Goal: Contribute content: Contribute content

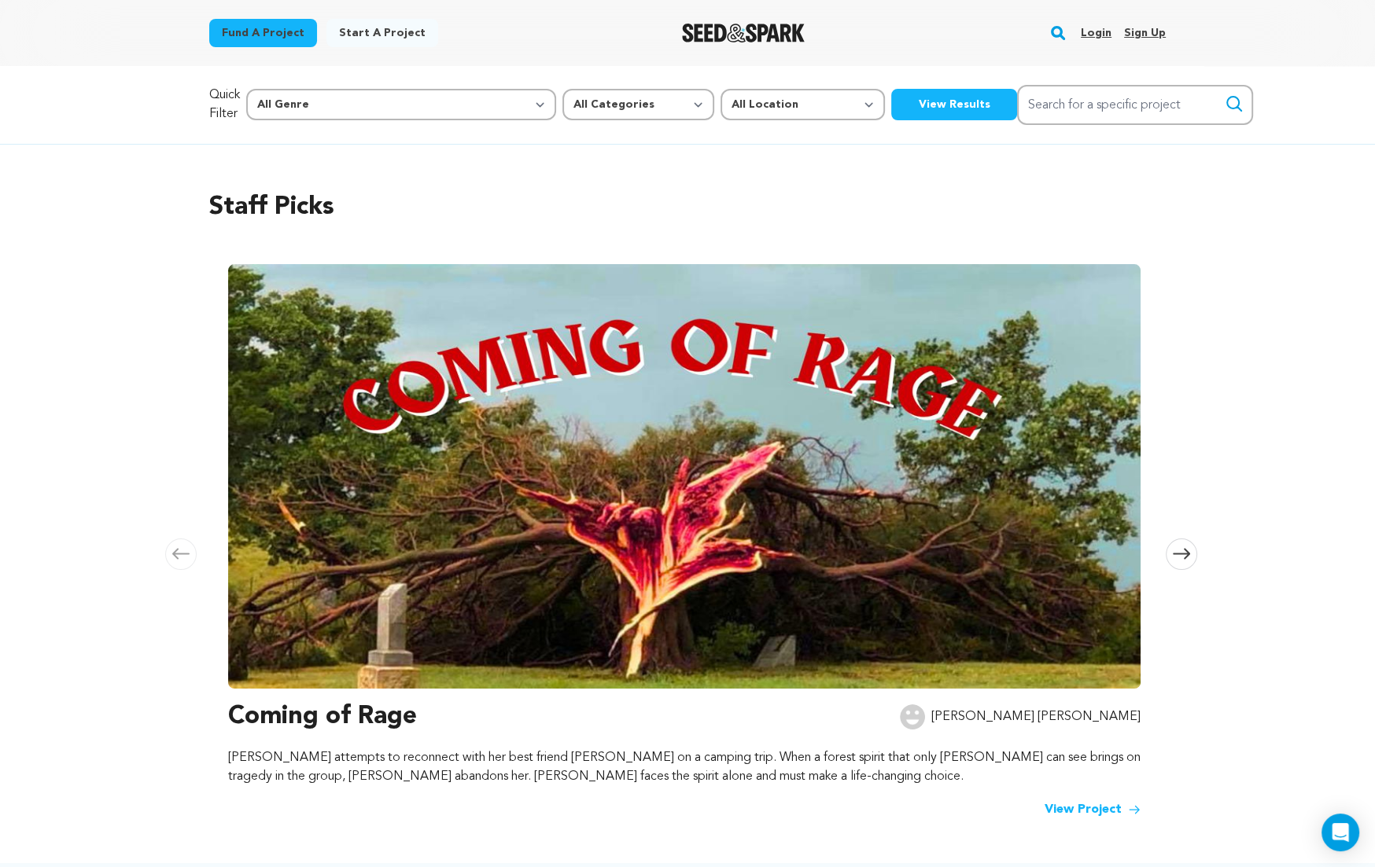
click at [1088, 30] on link "Login" at bounding box center [1095, 32] width 31 height 25
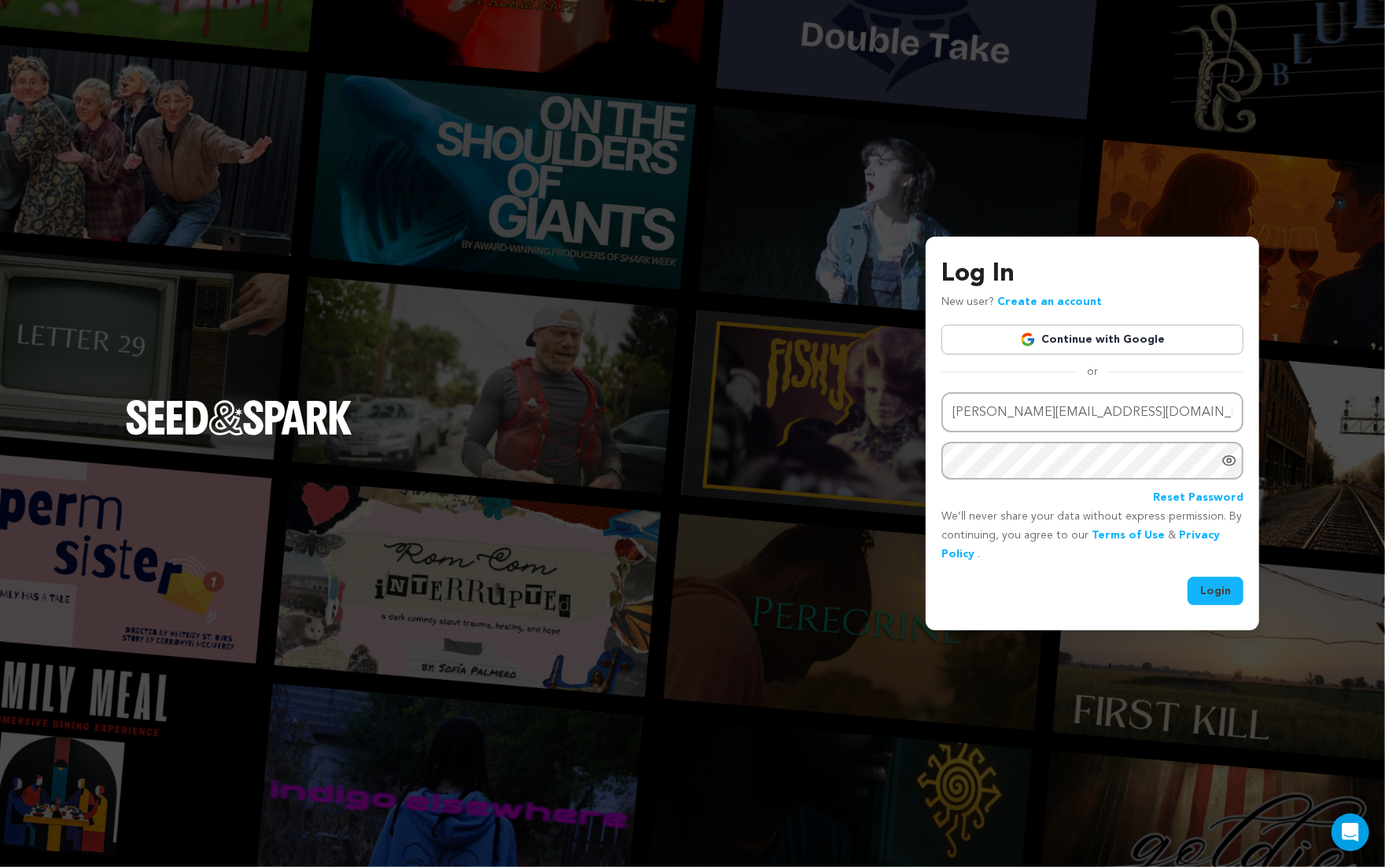
click at [1216, 588] on button "Login" at bounding box center [1215, 591] width 56 height 28
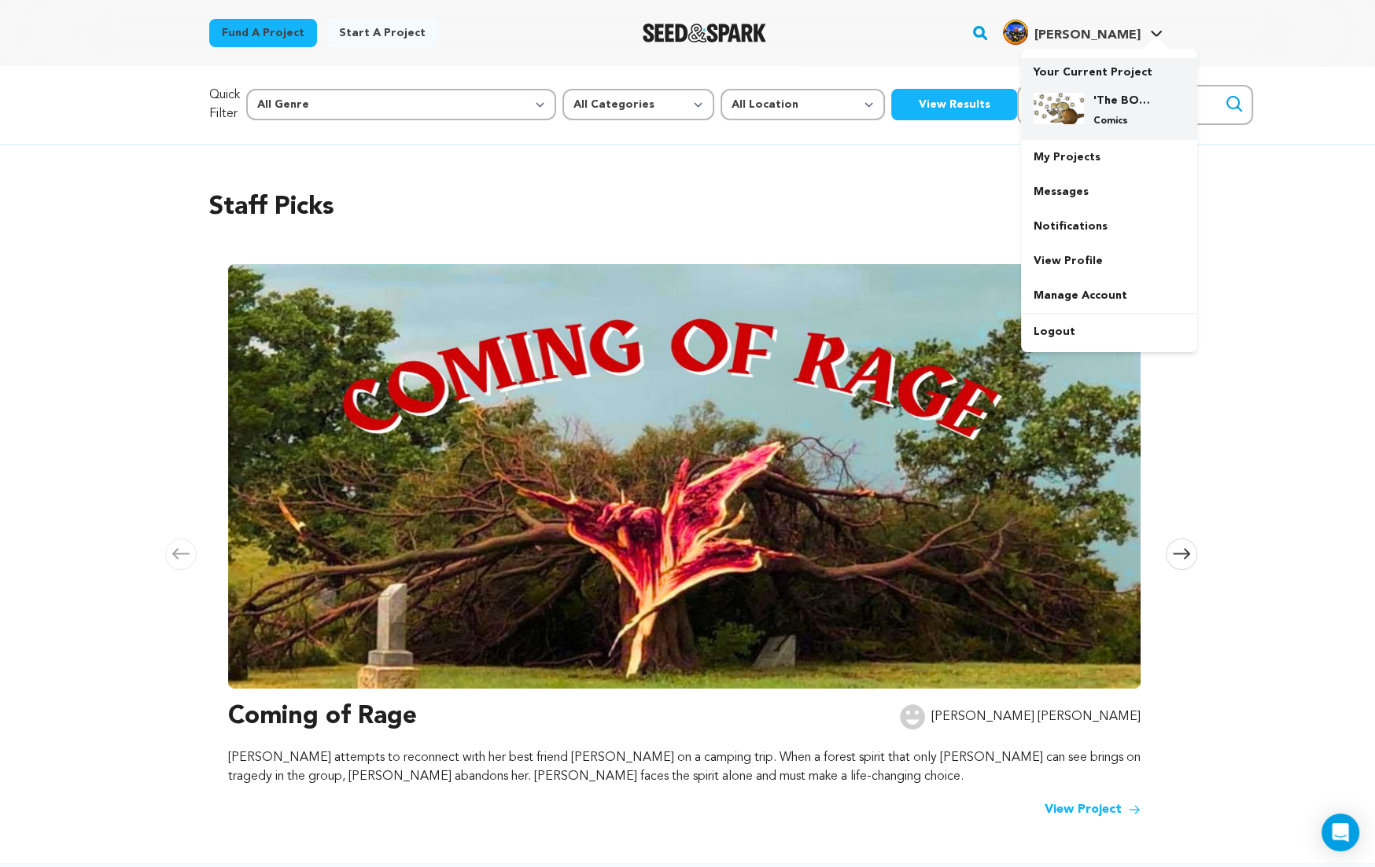
click at [1102, 108] on h4 "'The BOOK OF 12 ~ A Memoir of Past Lives': VOLUME 1." at bounding box center [1121, 101] width 57 height 16
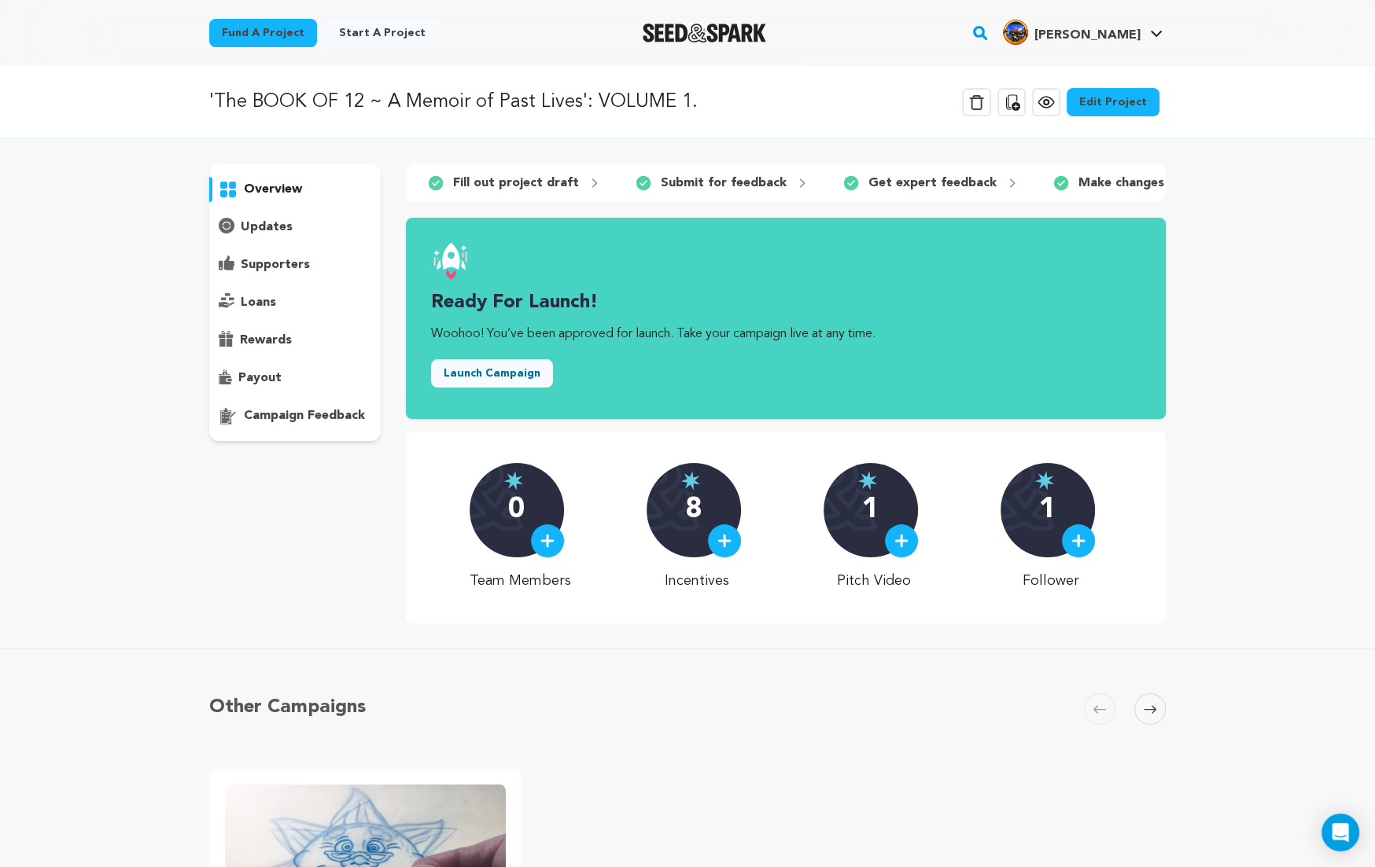
click at [1116, 99] on link "Edit Project" at bounding box center [1112, 102] width 93 height 28
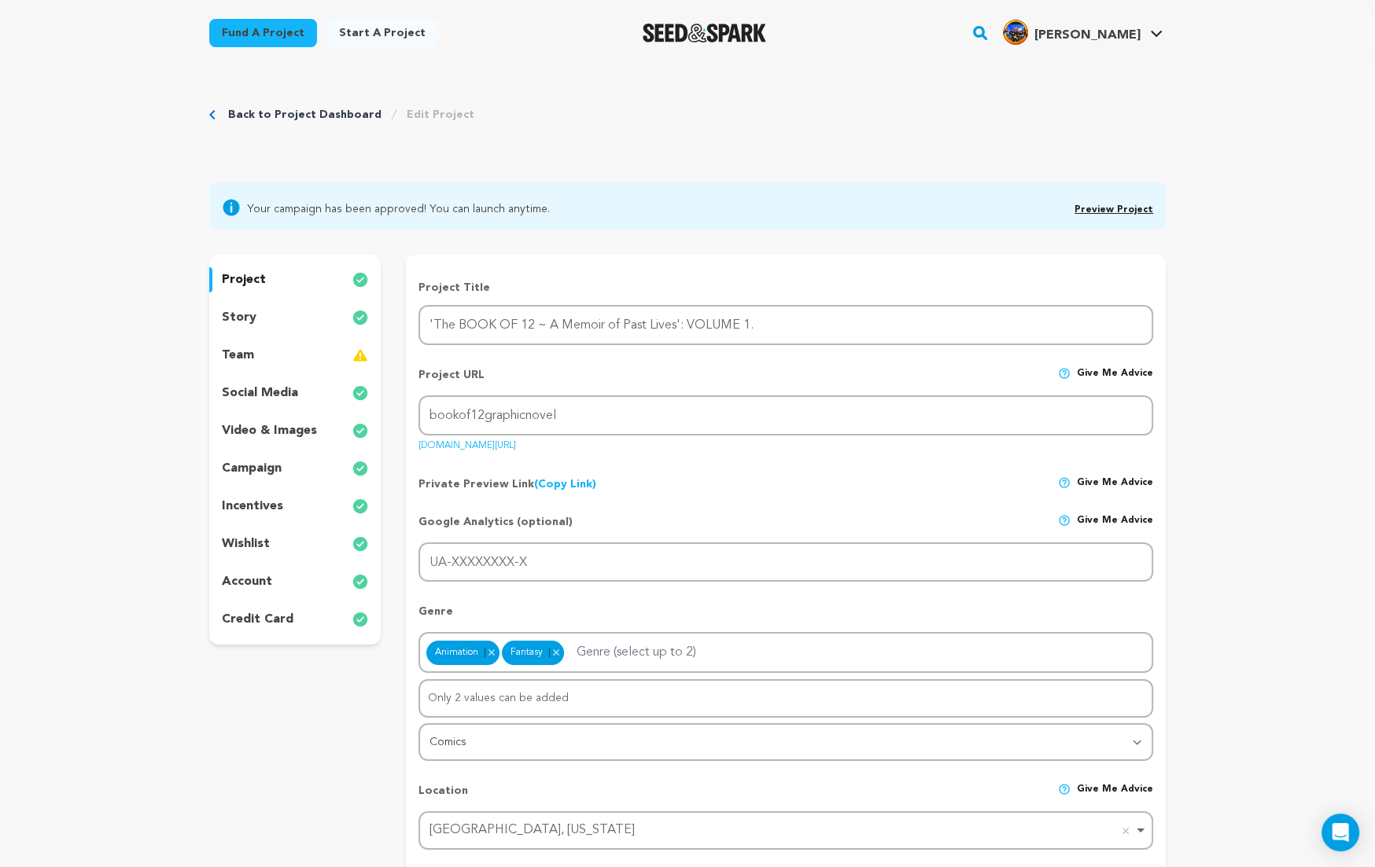
click at [1130, 209] on link "Preview Project" at bounding box center [1113, 209] width 79 height 9
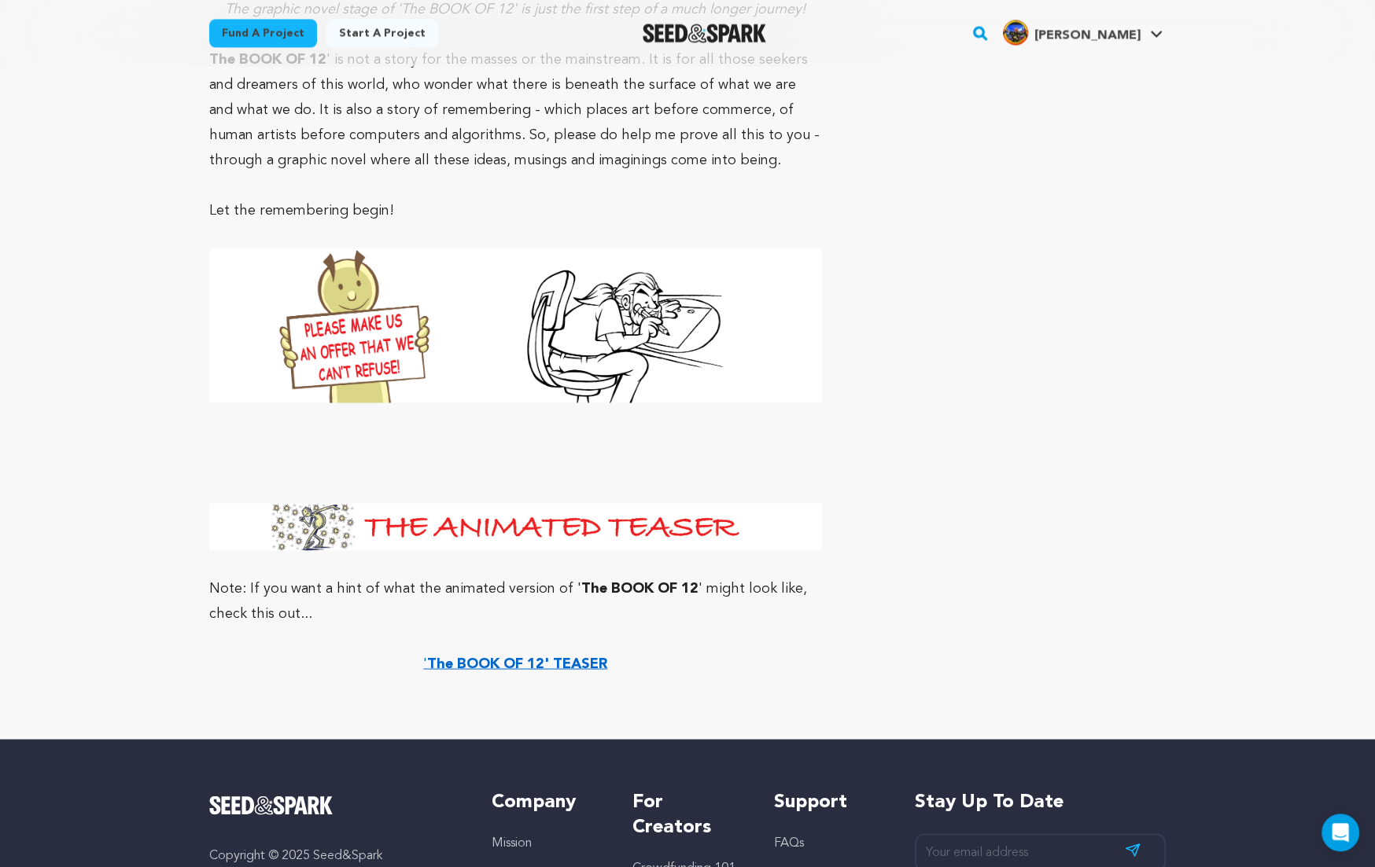
scroll to position [9873, 0]
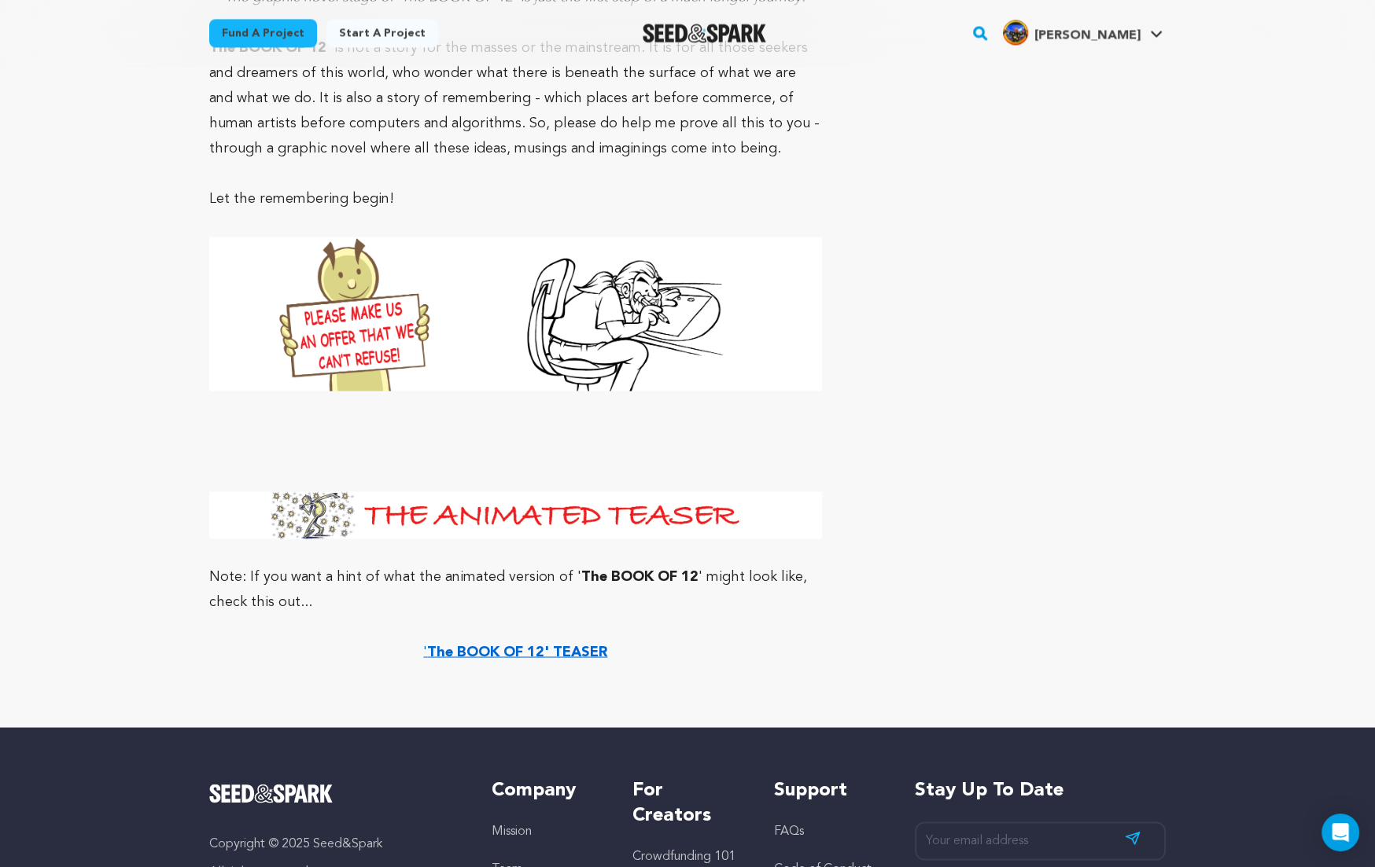
click at [536, 645] on strong "The BOOK OF 12' TEASER" at bounding box center [517, 652] width 180 height 14
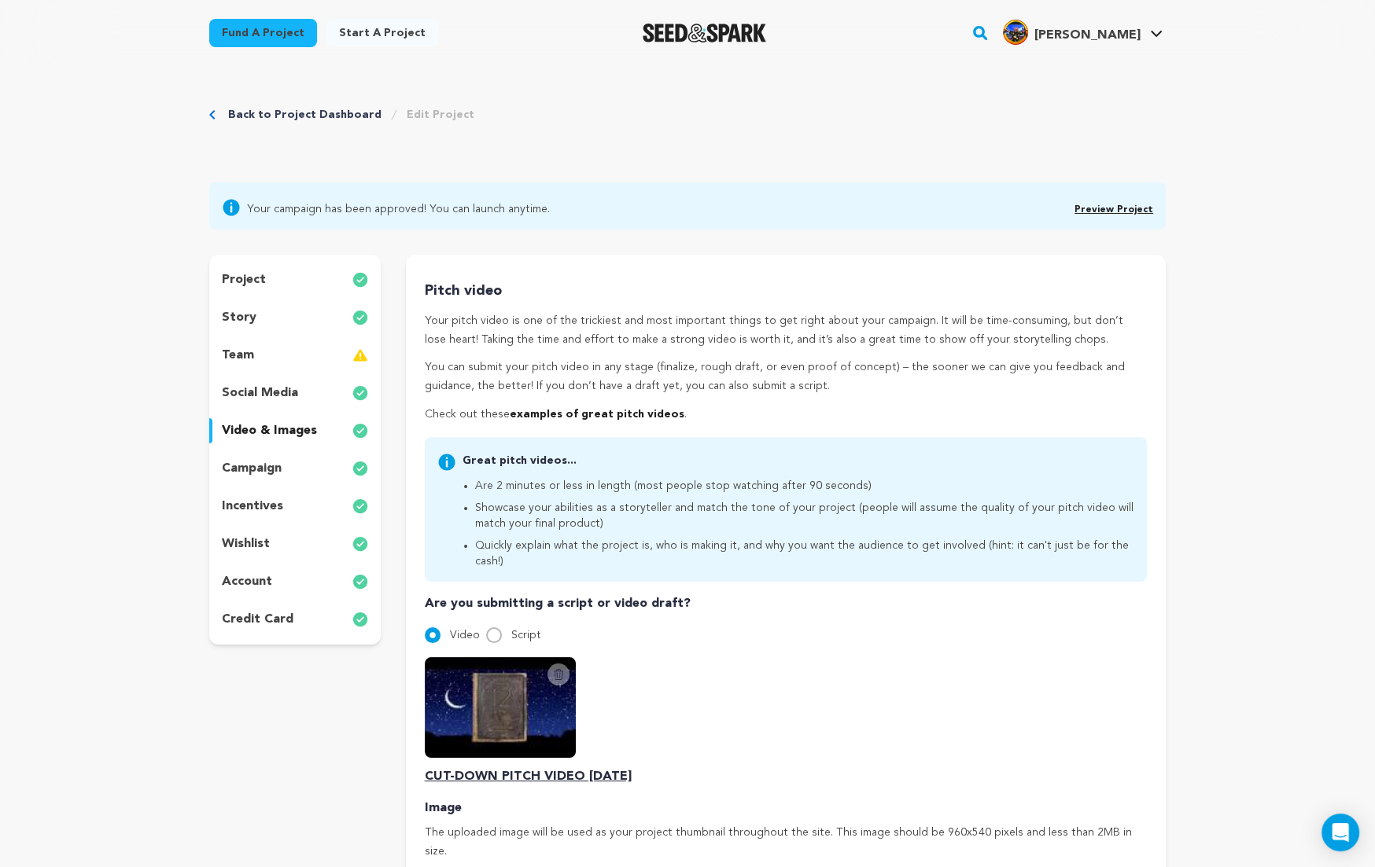
click at [240, 315] on p "story" at bounding box center [239, 317] width 35 height 19
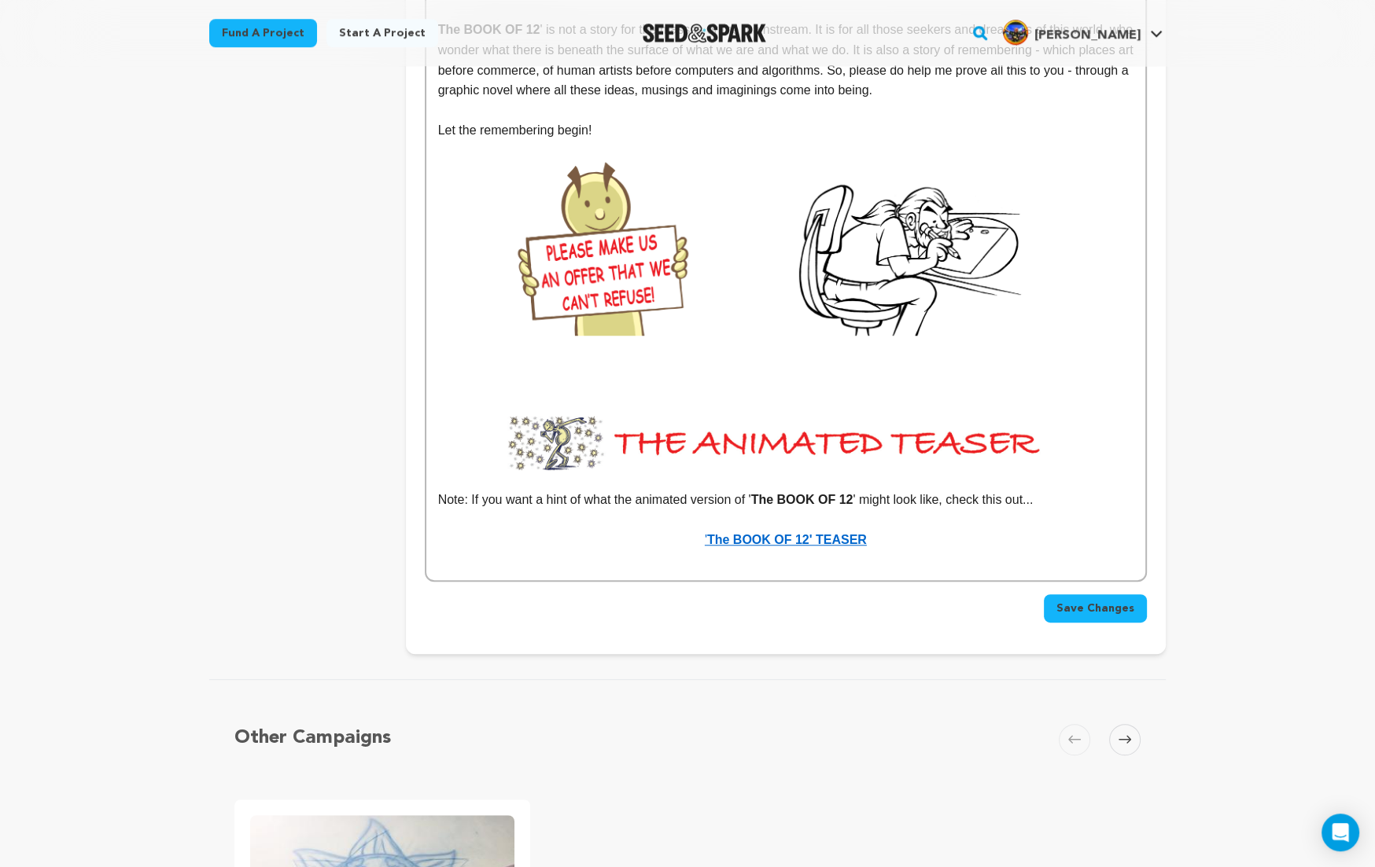
scroll to position [8199, 0]
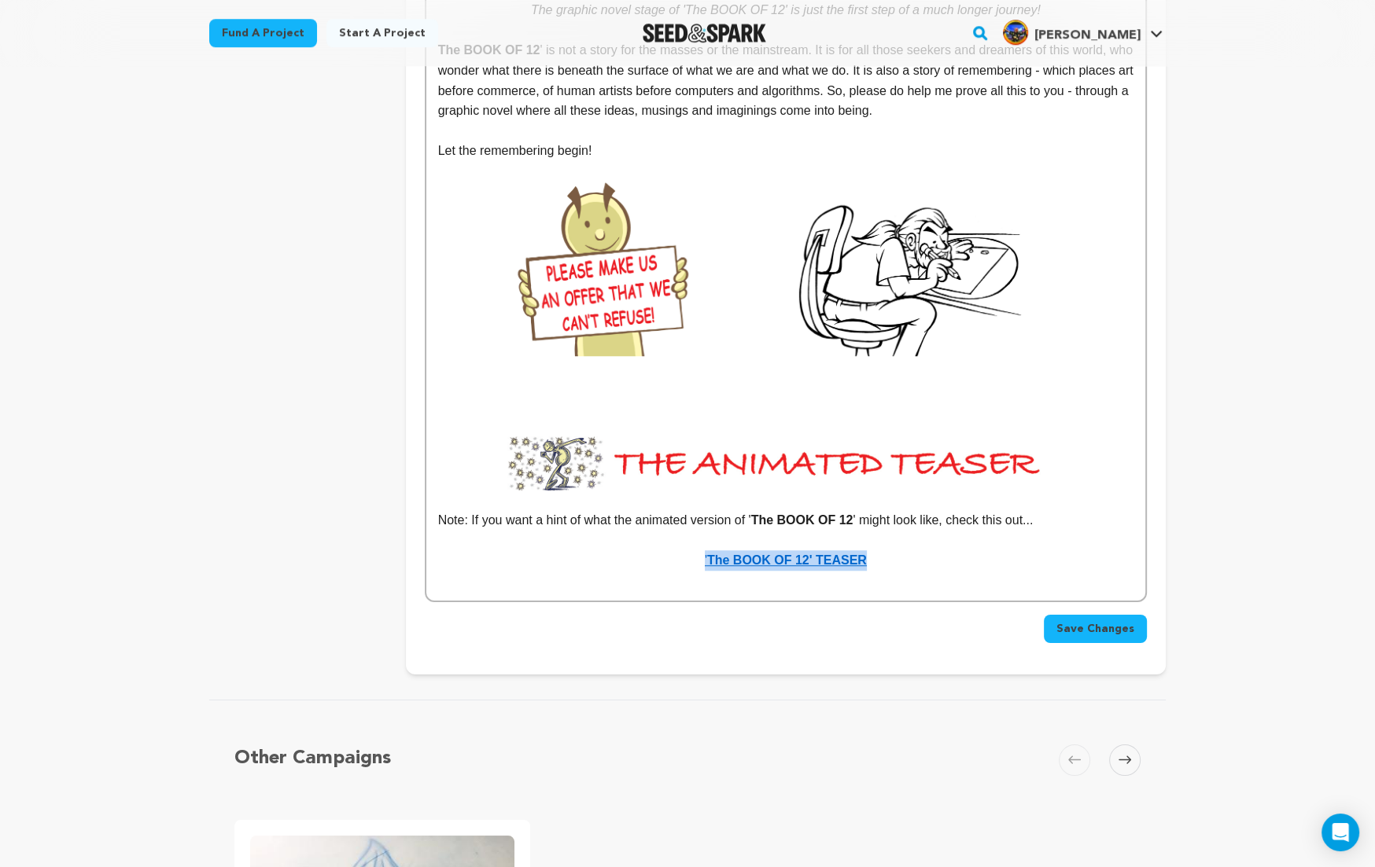
drag, startPoint x: 865, startPoint y: 523, endPoint x: 703, endPoint y: 523, distance: 162.0
click at [703, 550] on p "' The BOOK OF 12' TEASER" at bounding box center [785, 560] width 695 height 20
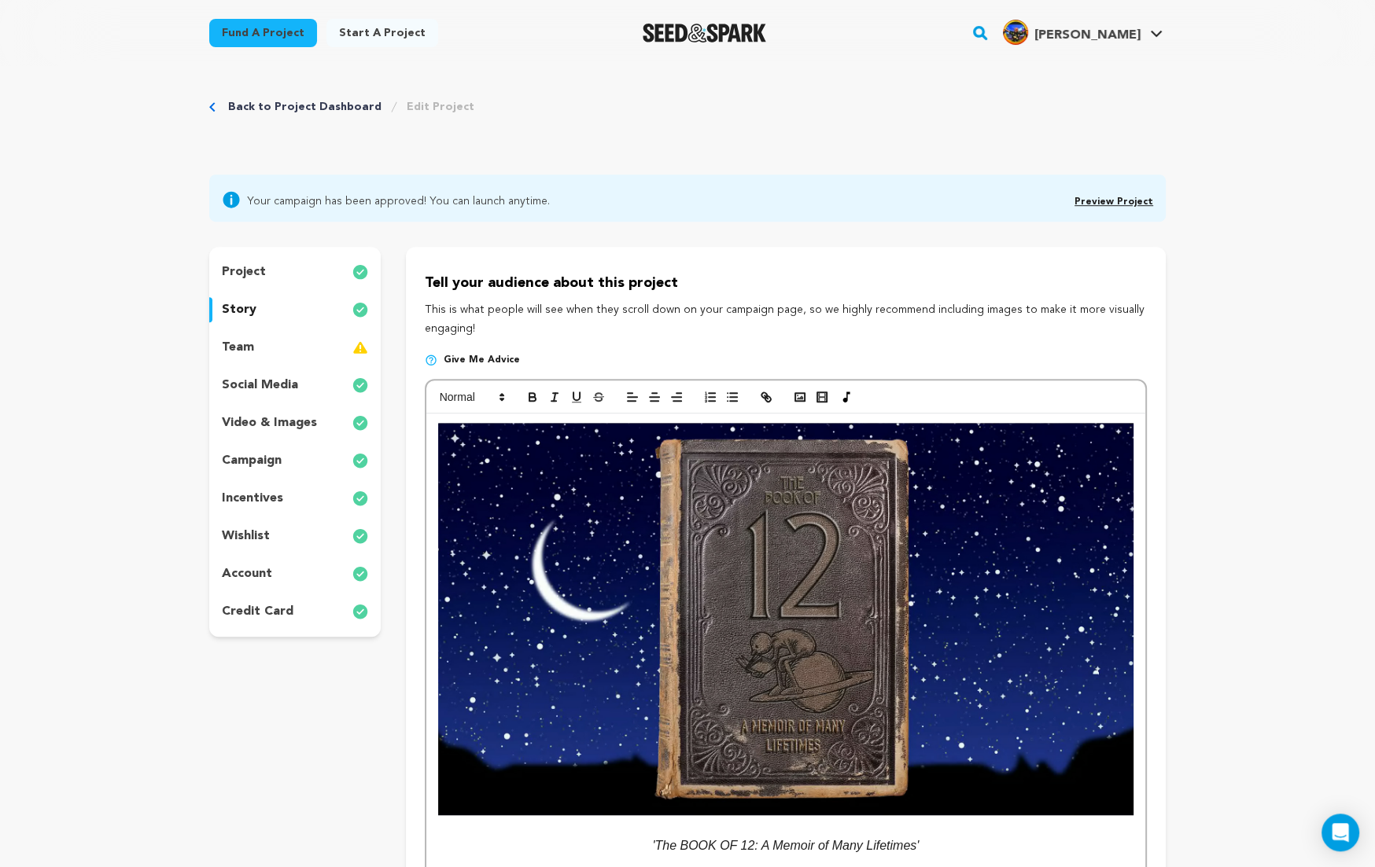
scroll to position [0, 0]
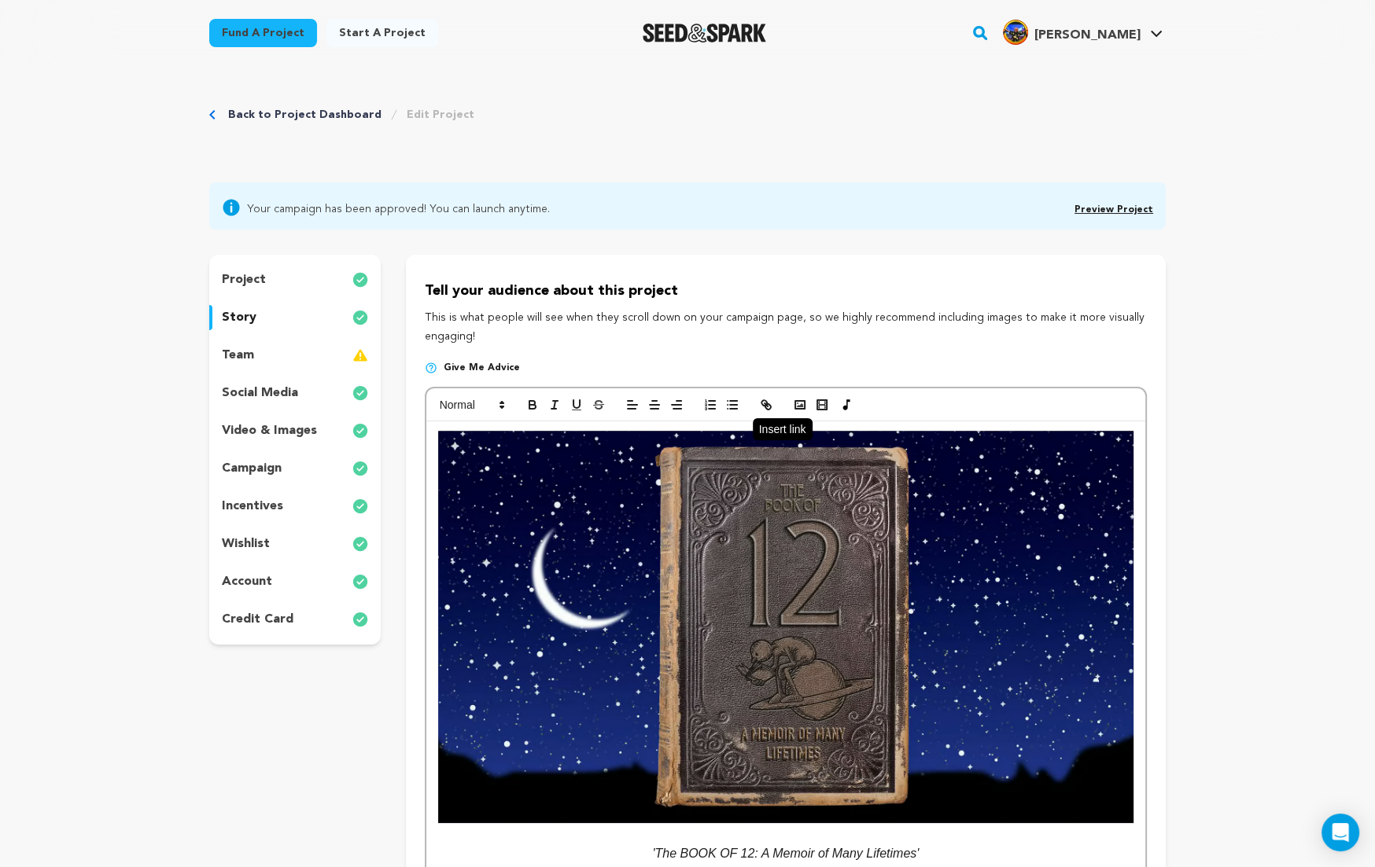
click at [767, 404] on icon "button" at bounding box center [768, 407] width 6 height 6
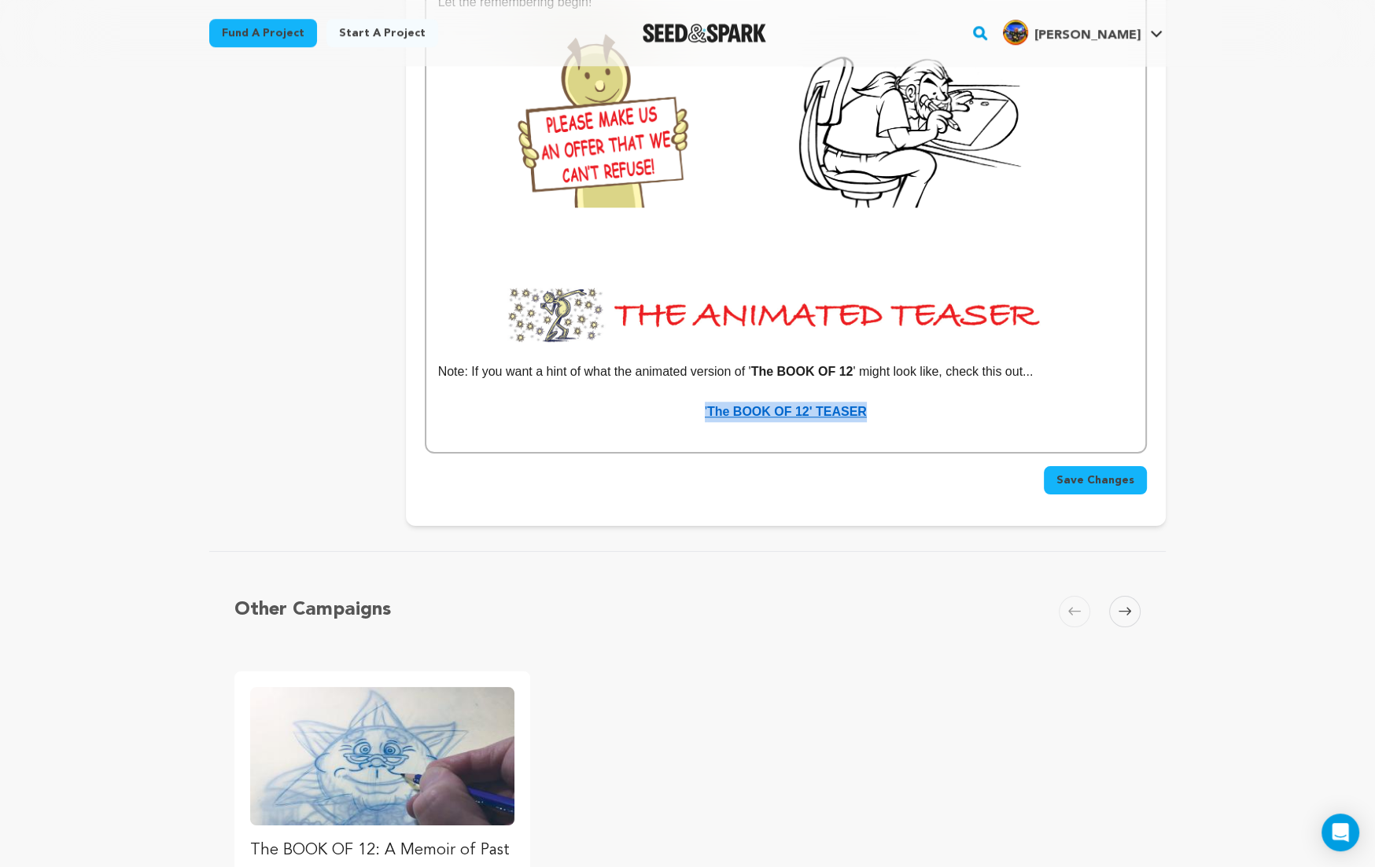
scroll to position [8343, 0]
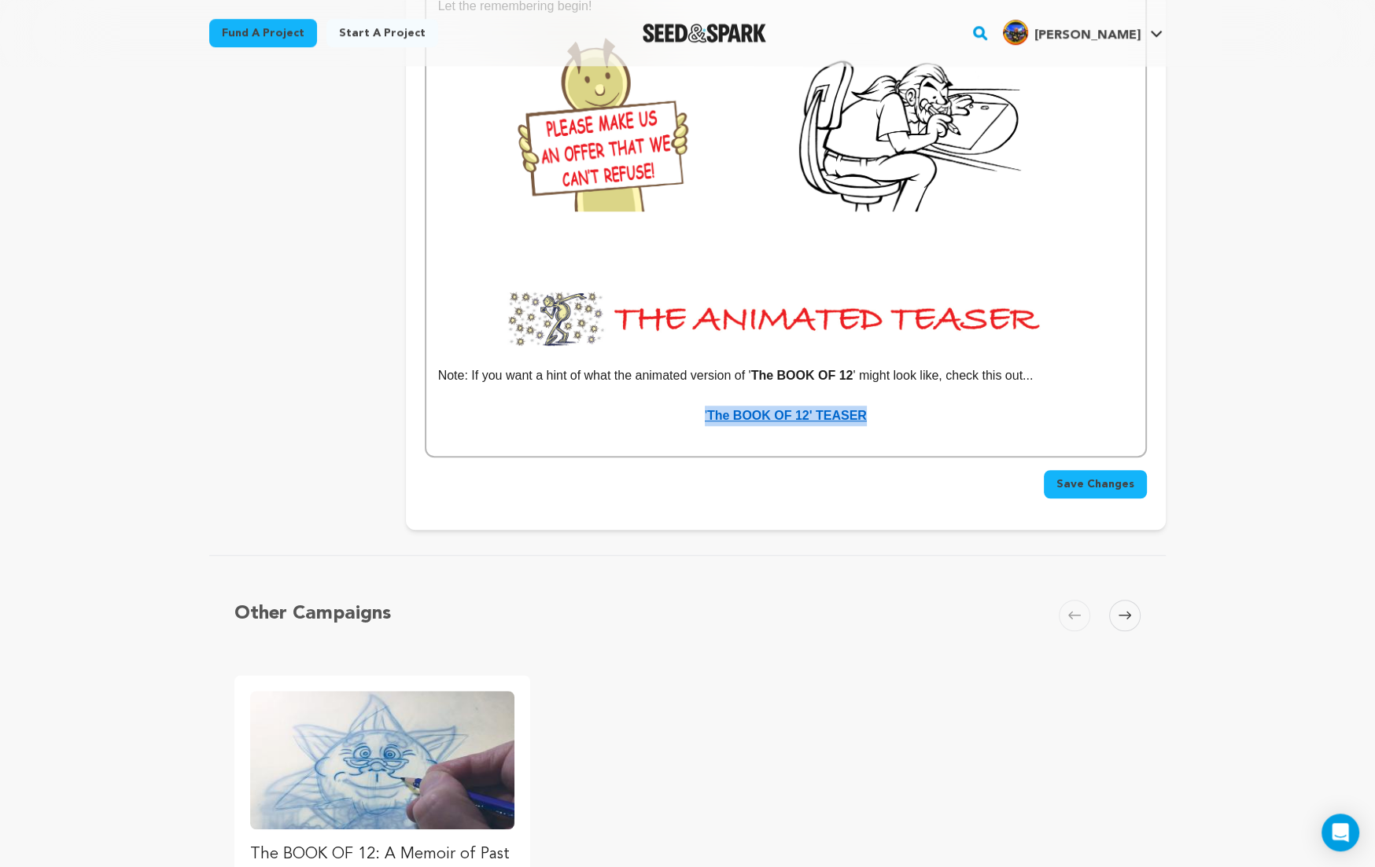
click at [1099, 470] on button "Save Changes" at bounding box center [1094, 484] width 103 height 28
click at [1117, 33] on span "[PERSON_NAME]" at bounding box center [1087, 35] width 106 height 13
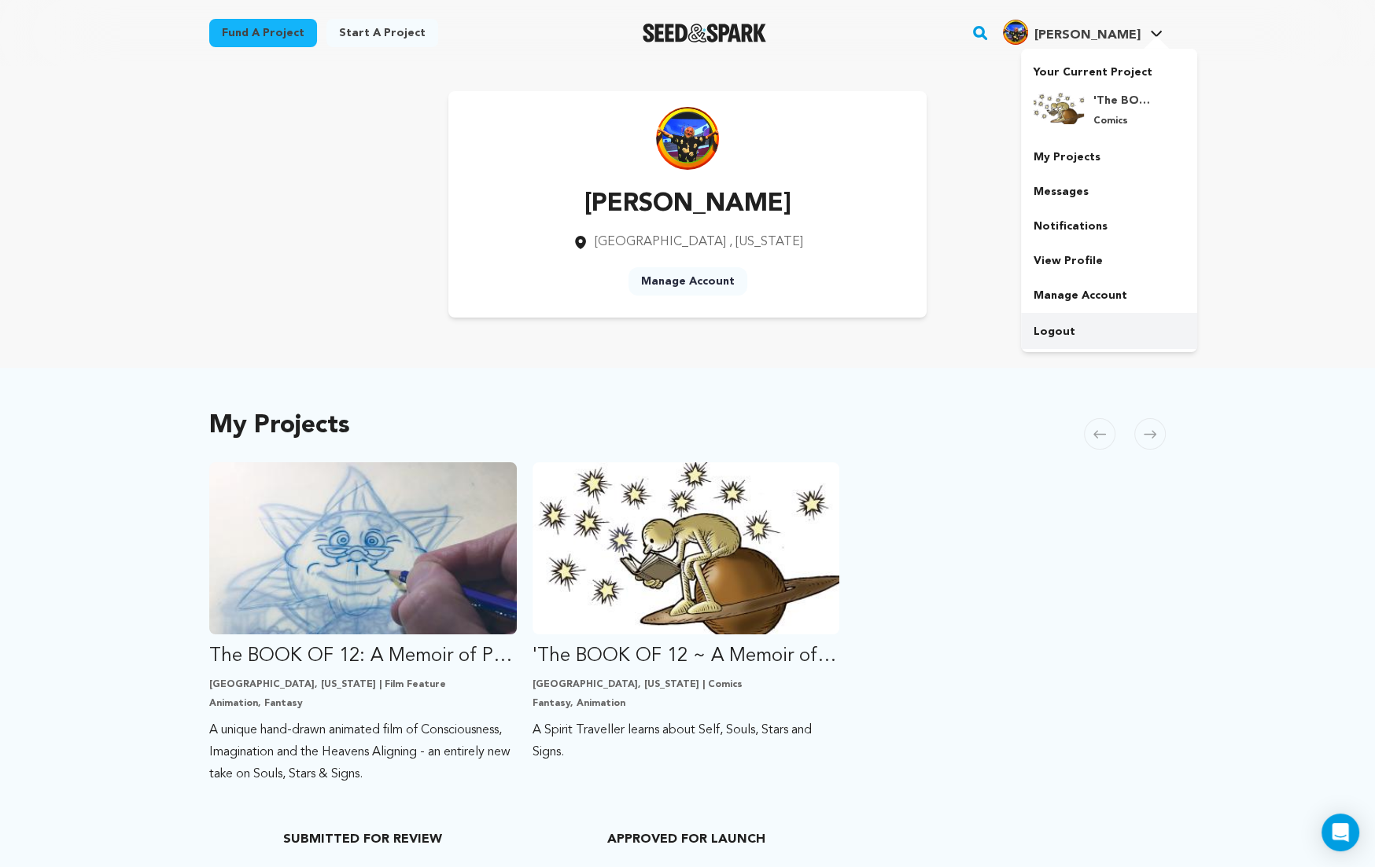
click at [1051, 329] on link "Logout" at bounding box center [1109, 332] width 176 height 35
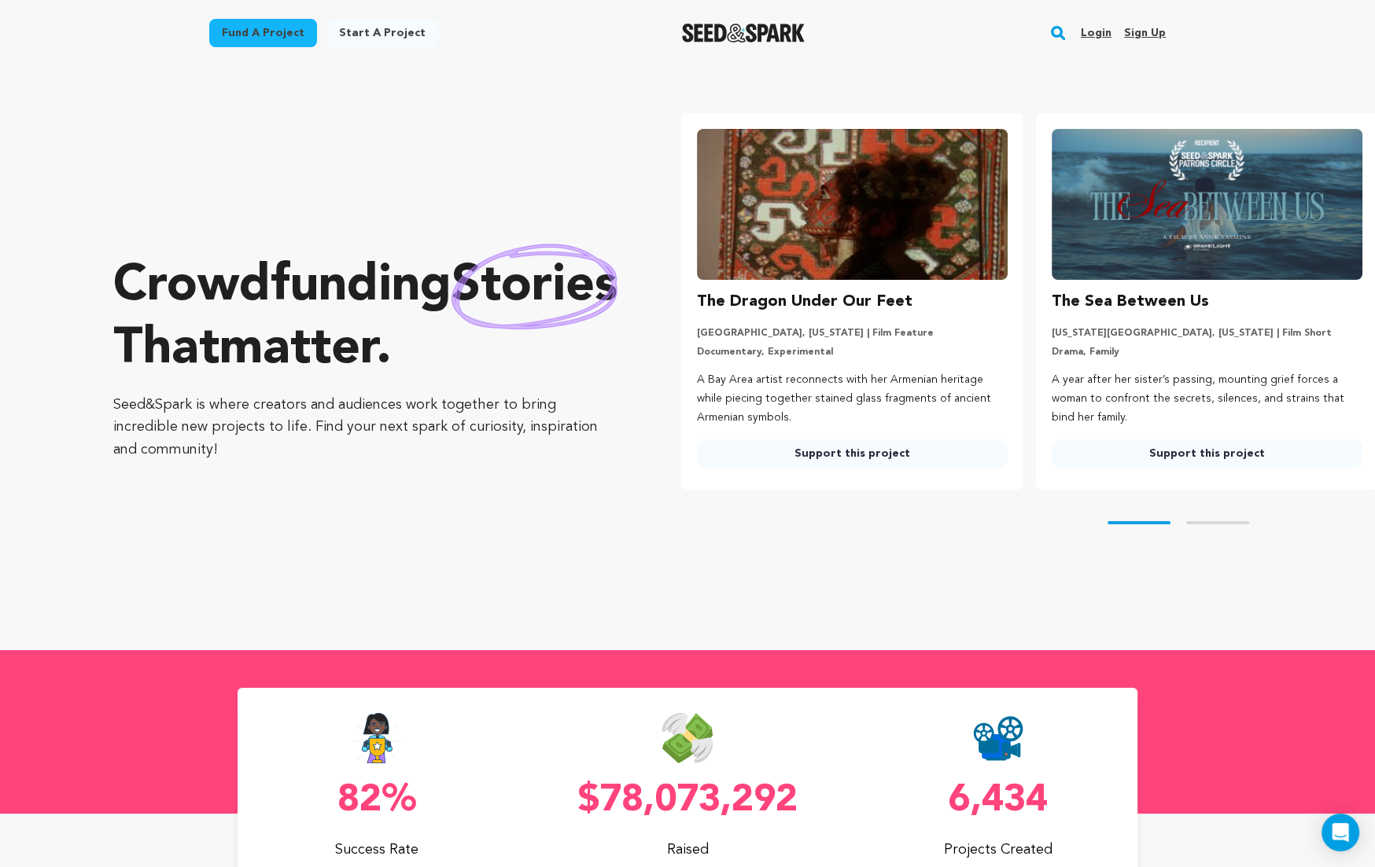
click at [1101, 31] on link "Login" at bounding box center [1095, 32] width 31 height 25
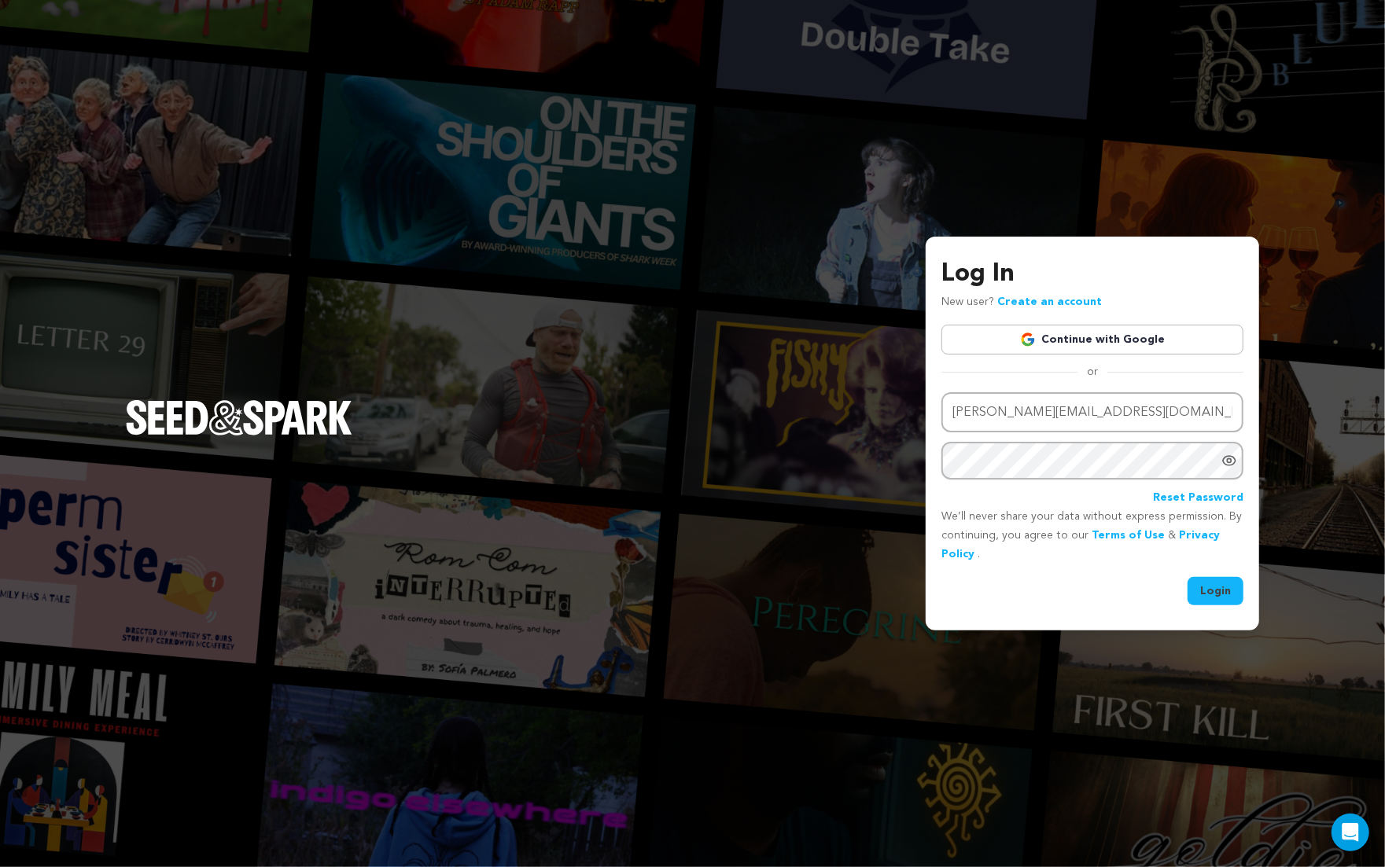
click at [1208, 587] on button "Login" at bounding box center [1215, 591] width 56 height 28
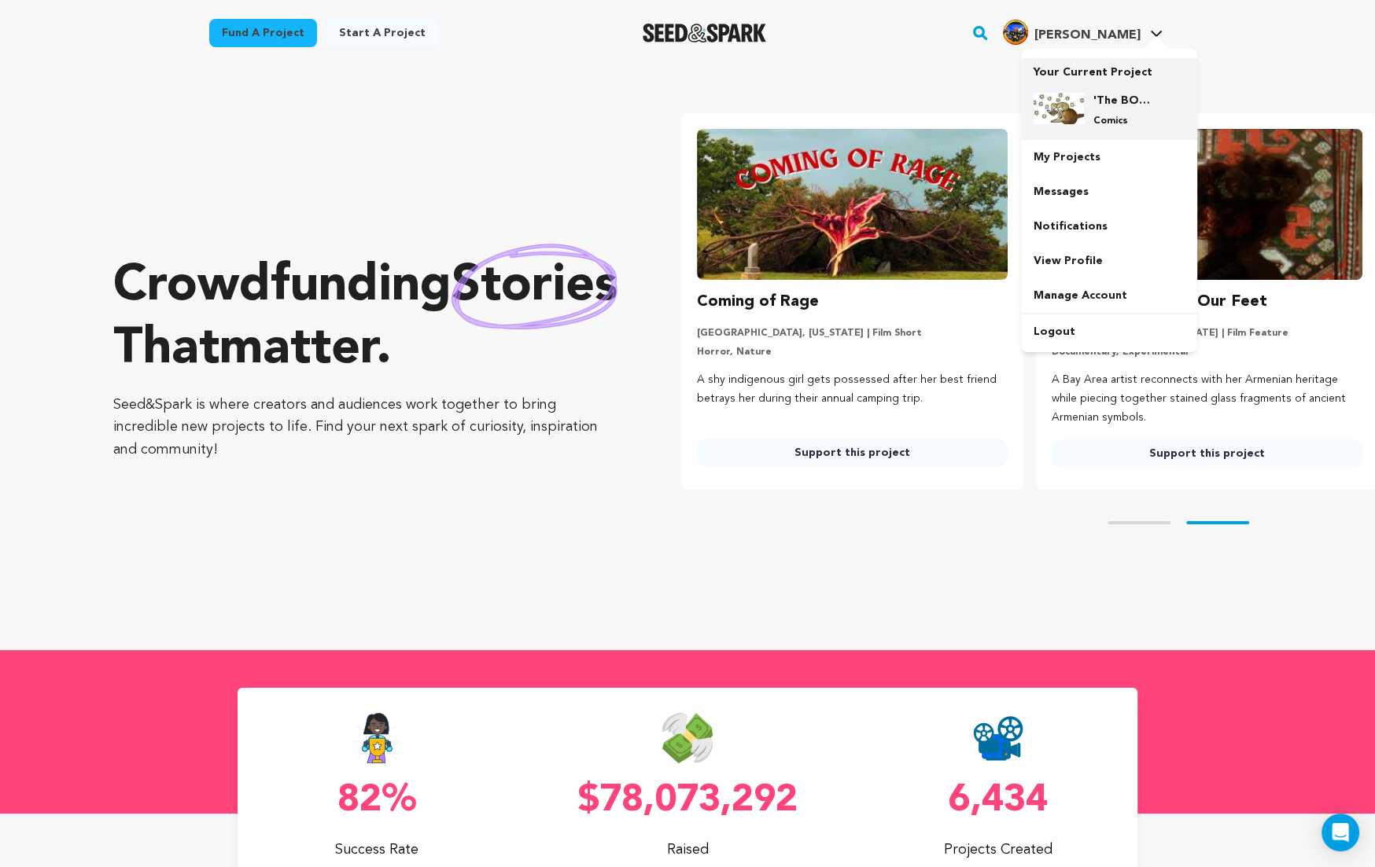
click at [1073, 100] on img at bounding box center [1058, 108] width 50 height 31
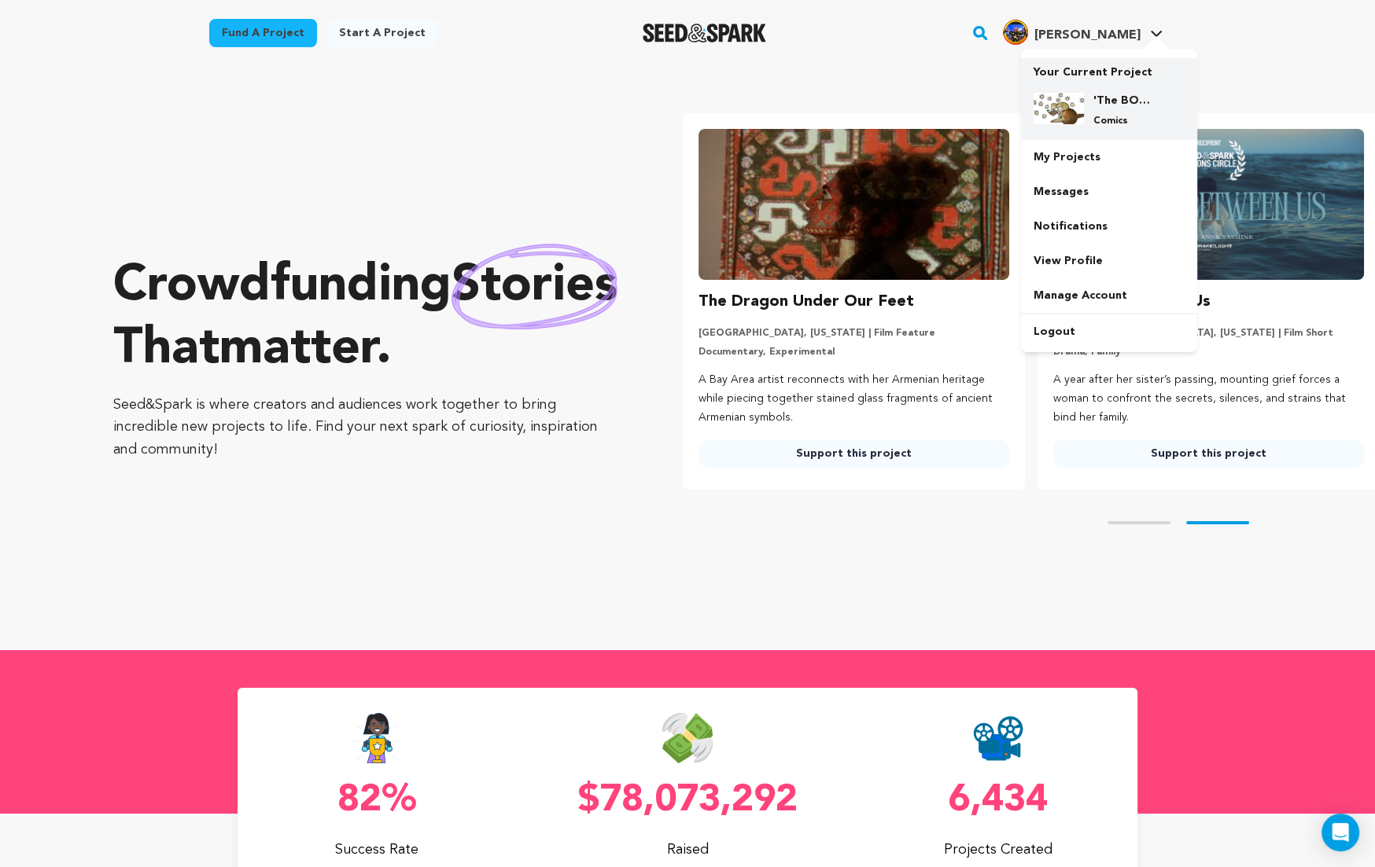
scroll to position [0, 355]
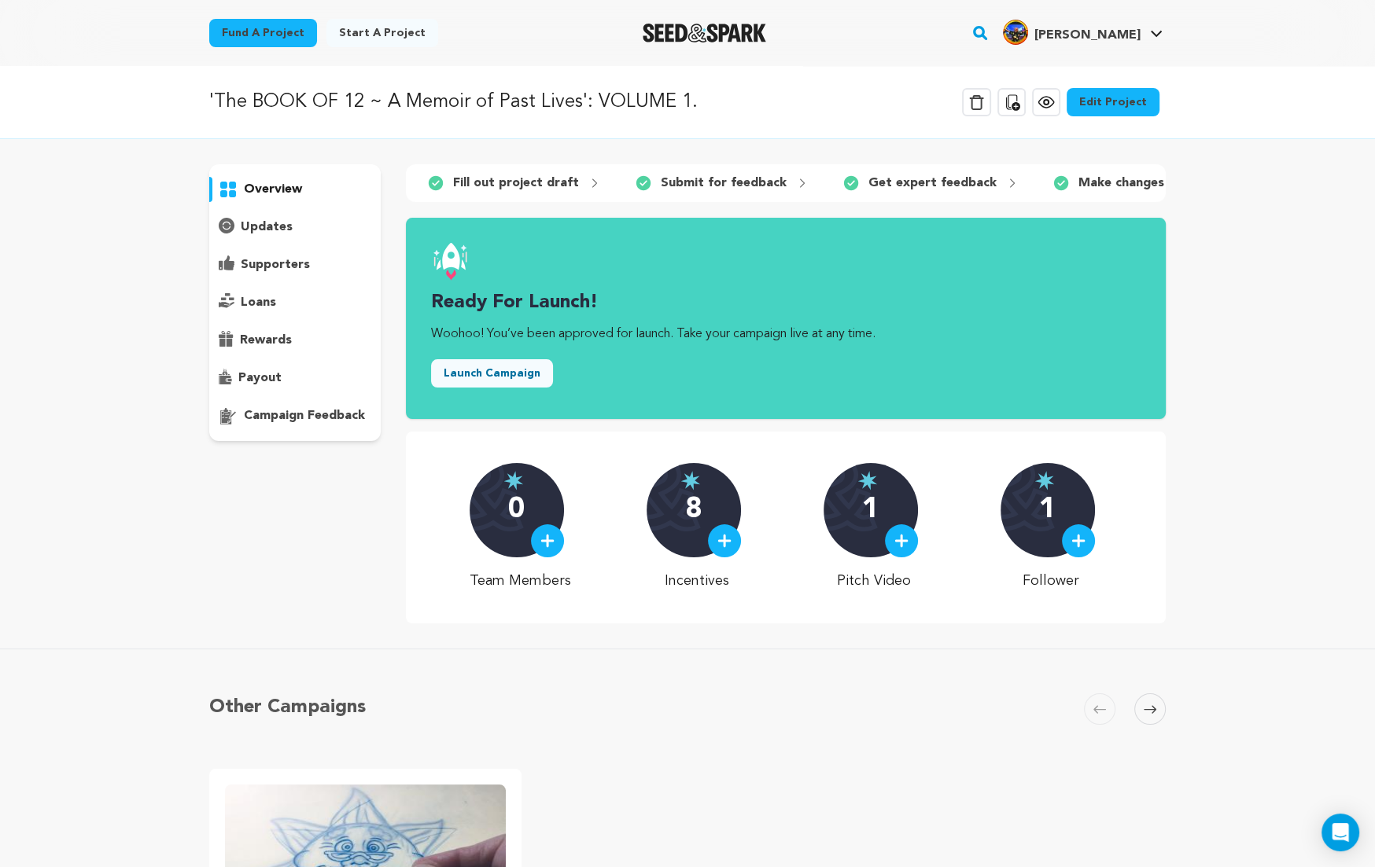
click at [1118, 99] on link "Edit Project" at bounding box center [1112, 102] width 93 height 28
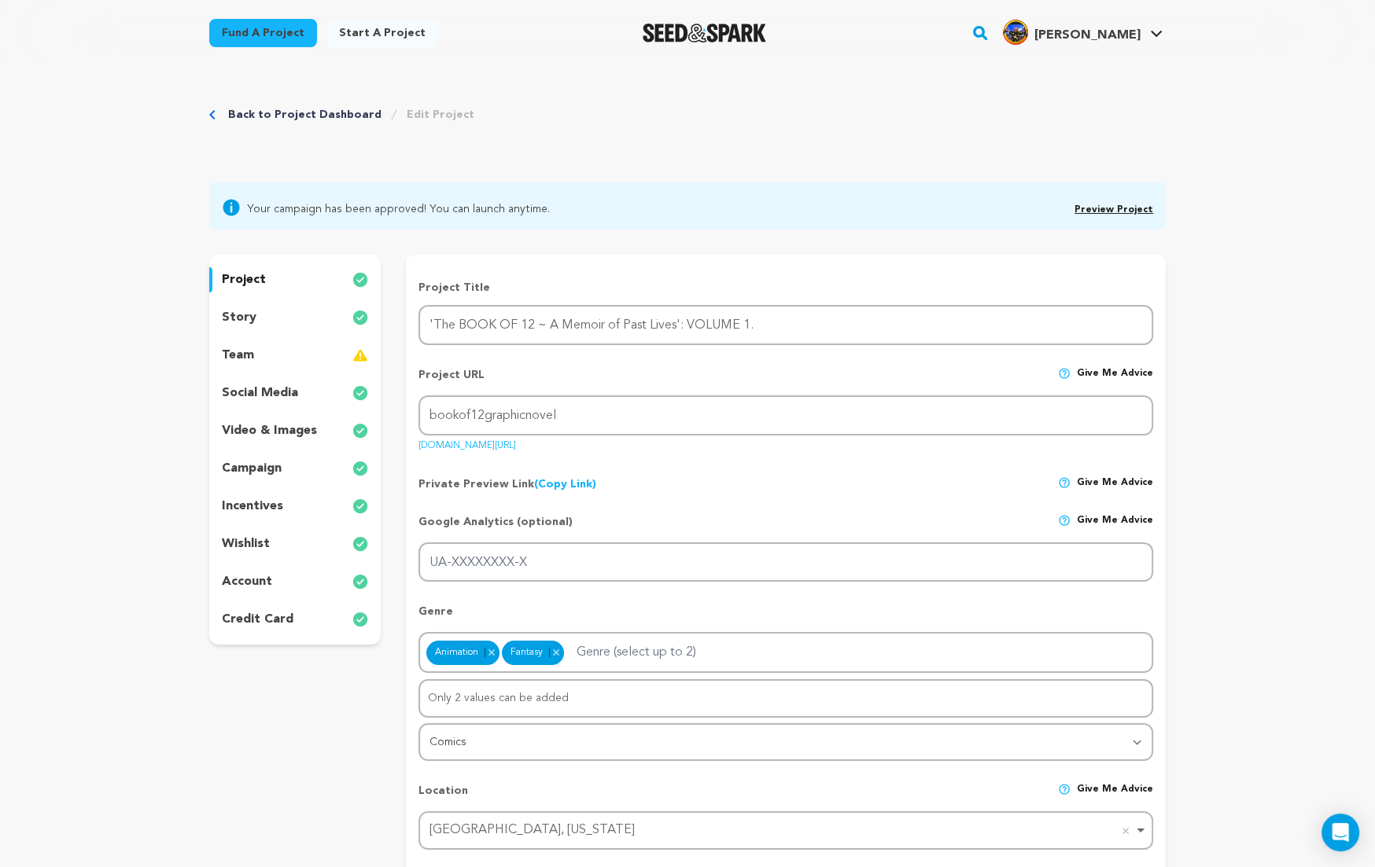
click at [248, 316] on p "story" at bounding box center [239, 317] width 35 height 19
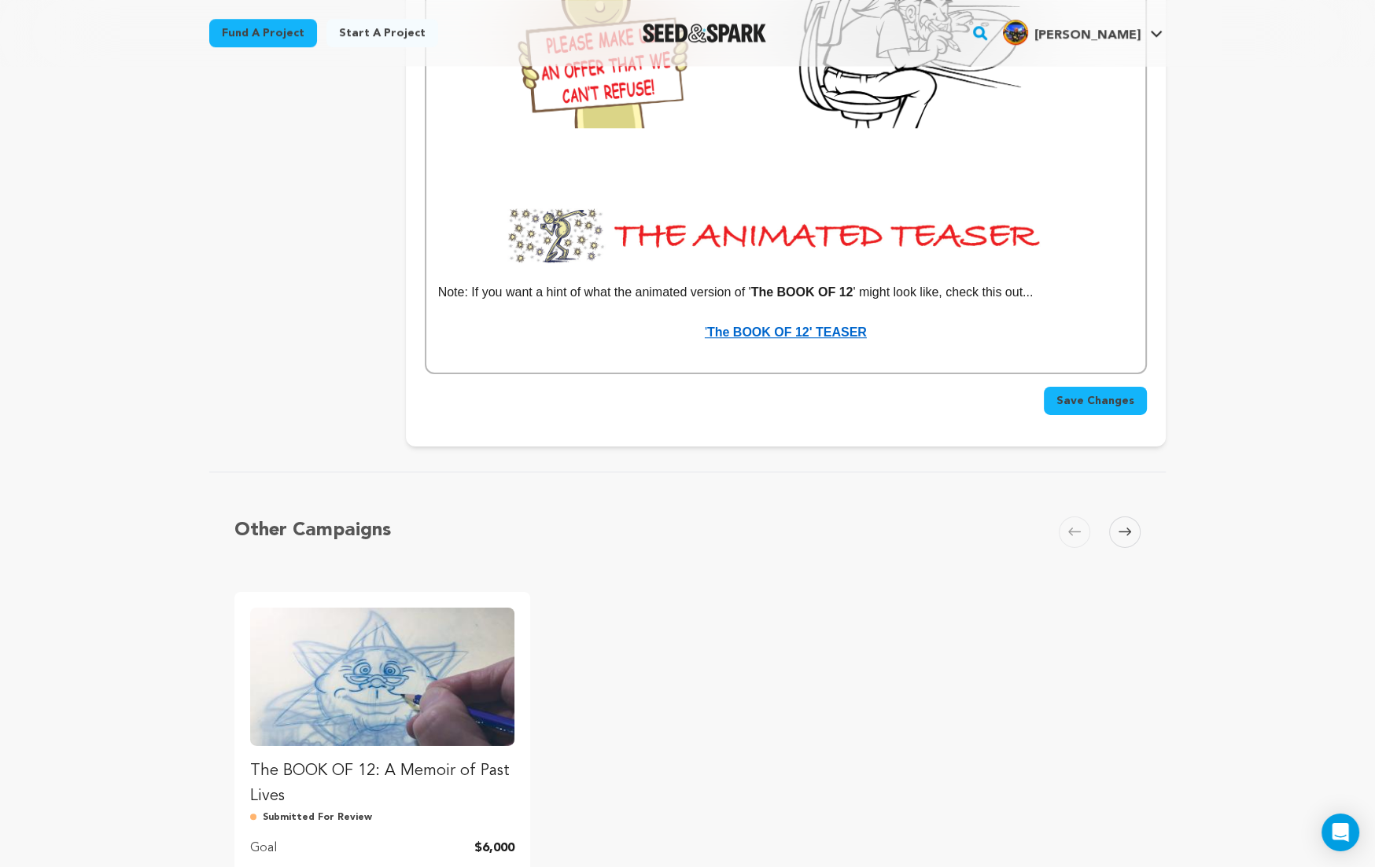
scroll to position [8371, 0]
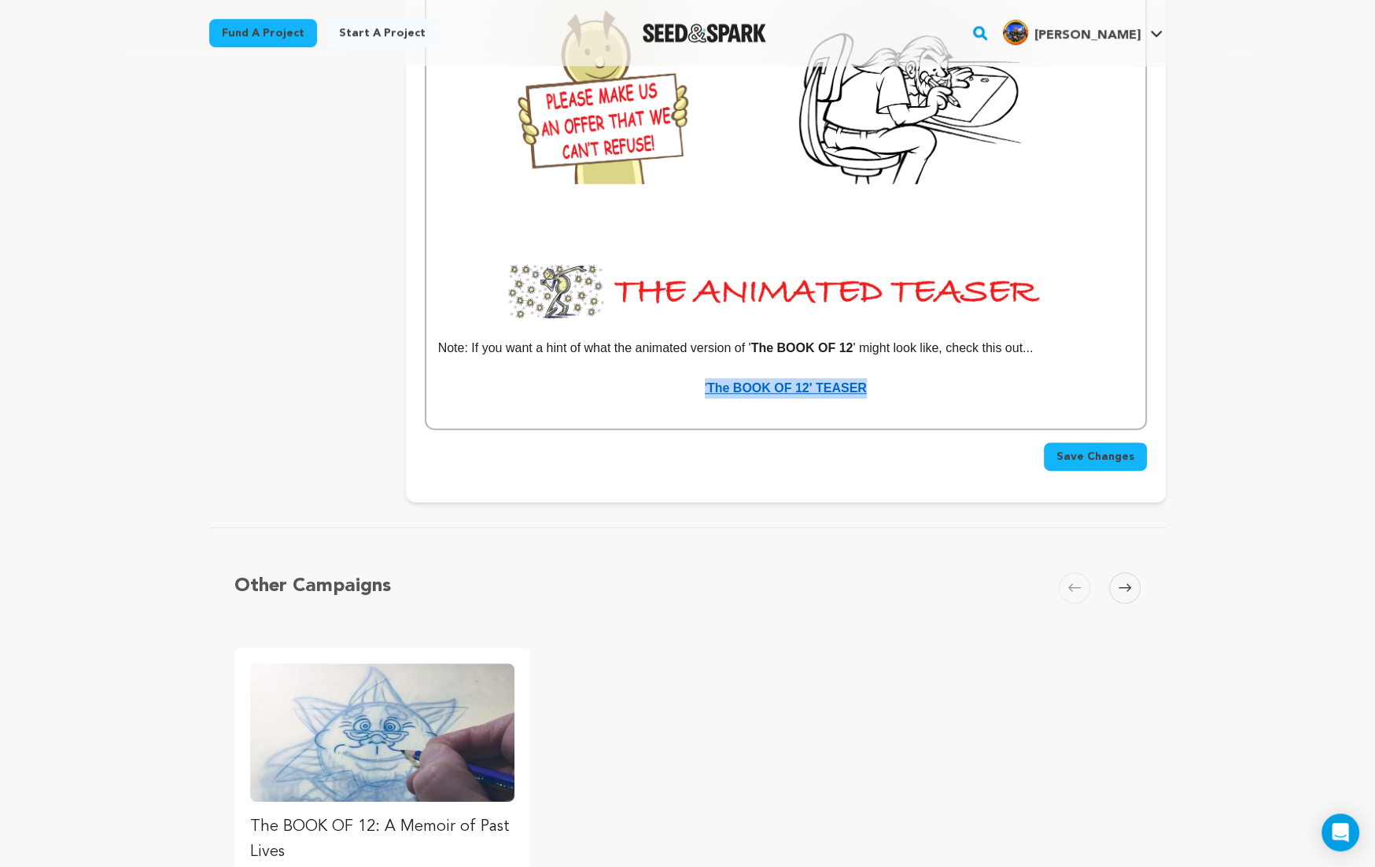
drag, startPoint x: 705, startPoint y: 349, endPoint x: 881, endPoint y: 355, distance: 175.5
click at [881, 378] on p "' The BOOK OF 12' TEASER" at bounding box center [785, 388] width 695 height 20
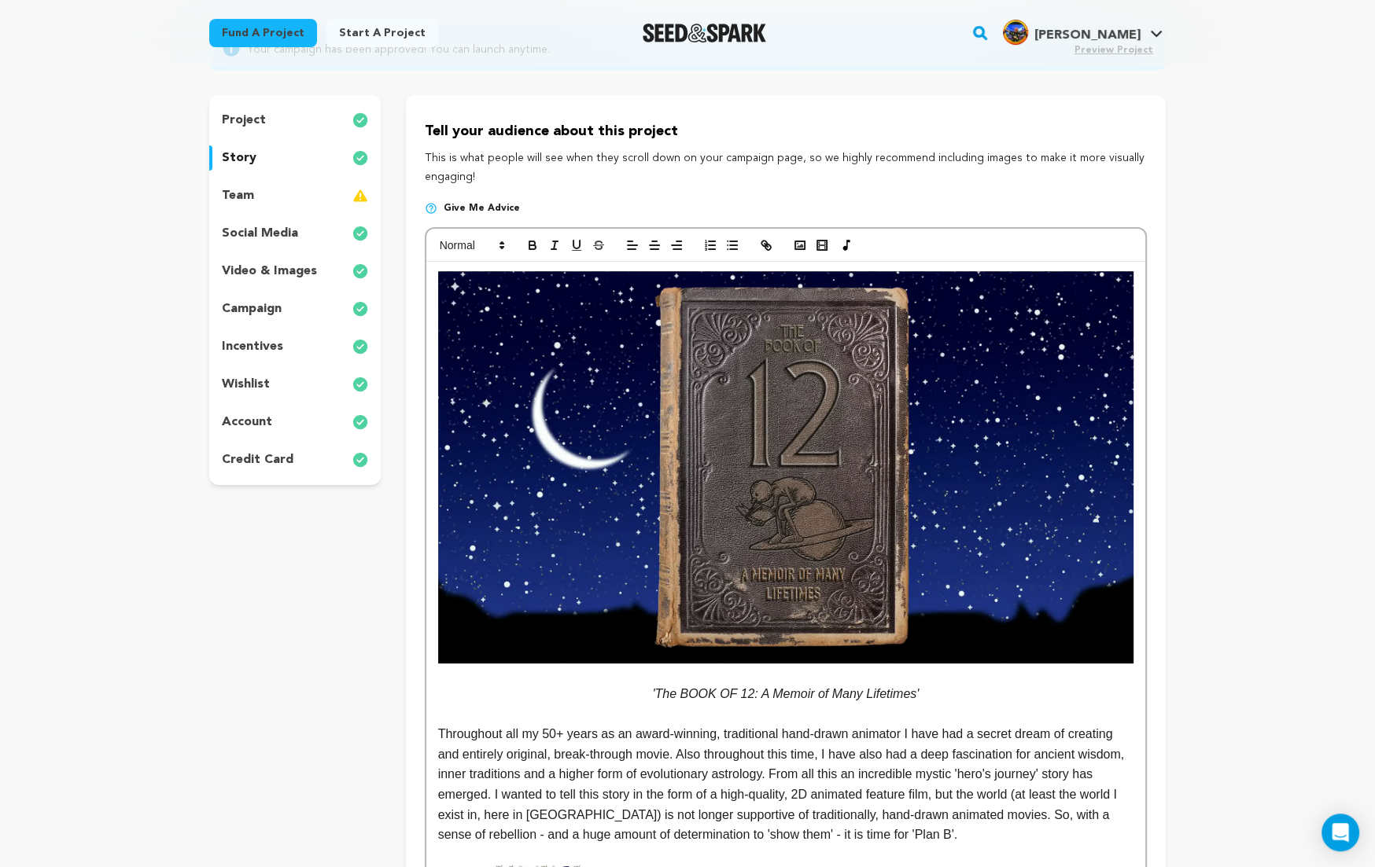
scroll to position [0, 0]
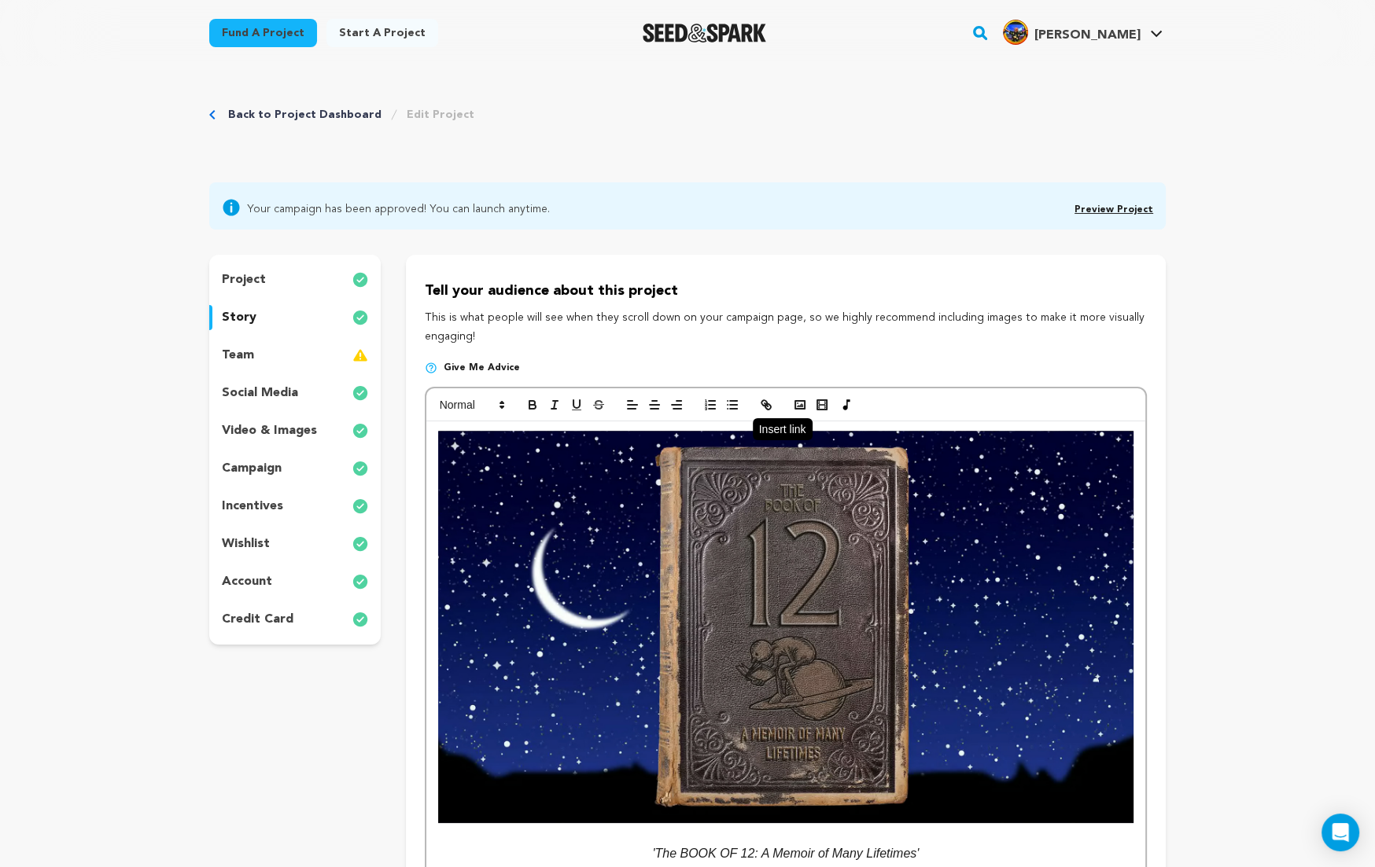
click at [765, 403] on icon "button" at bounding box center [766, 405] width 14 height 14
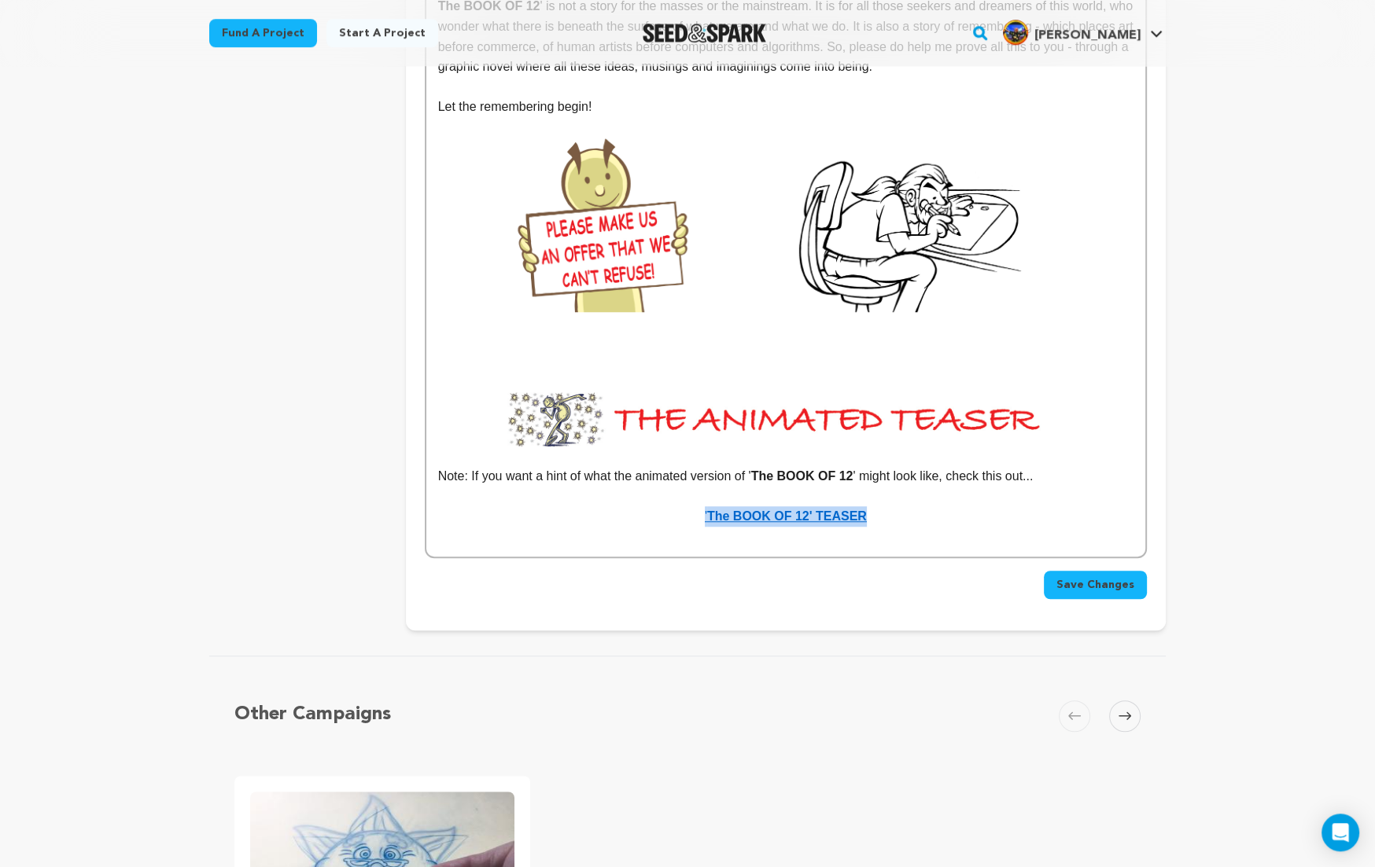
scroll to position [8287, 0]
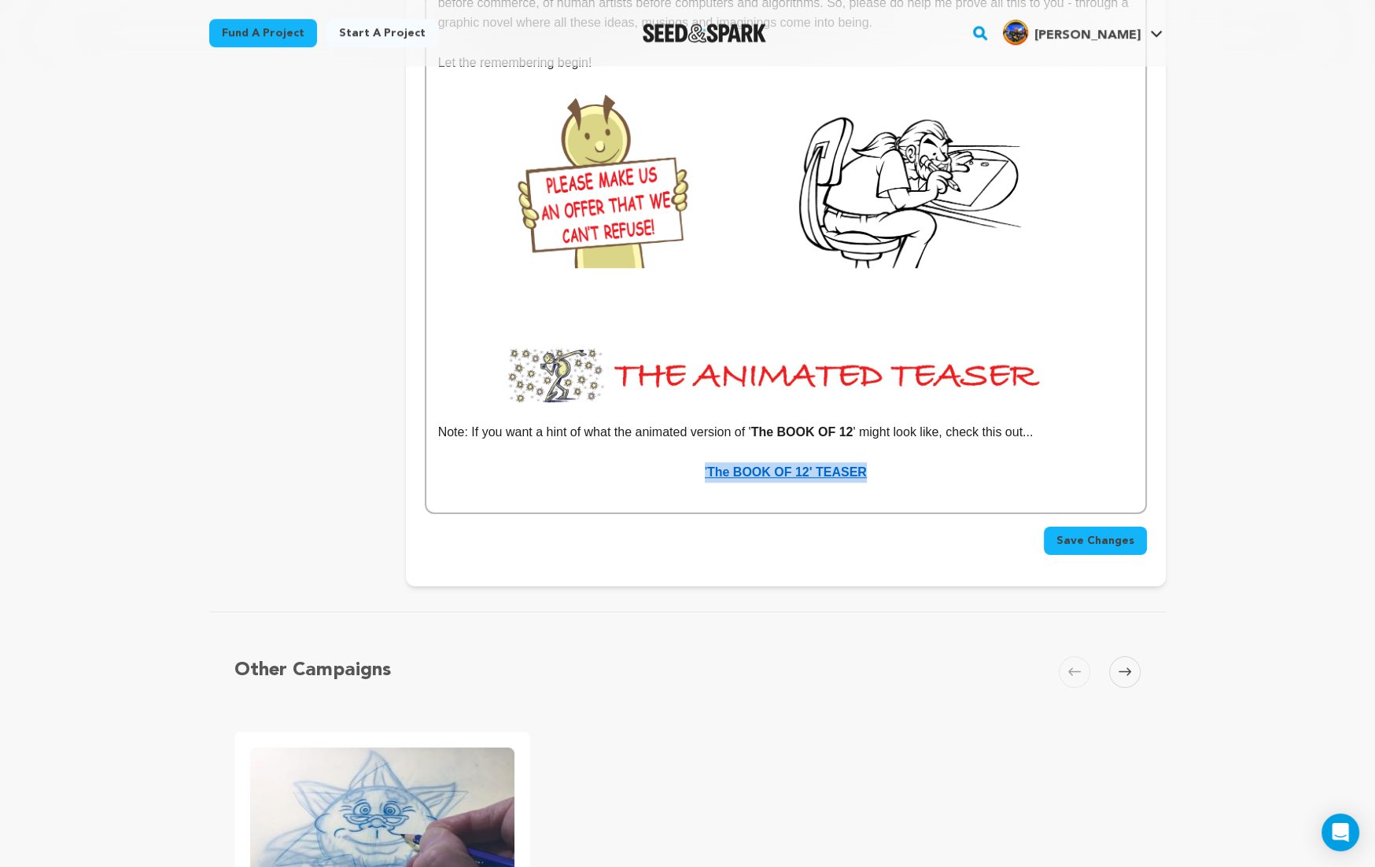
click at [1091, 533] on span "Save Changes" at bounding box center [1095, 541] width 78 height 16
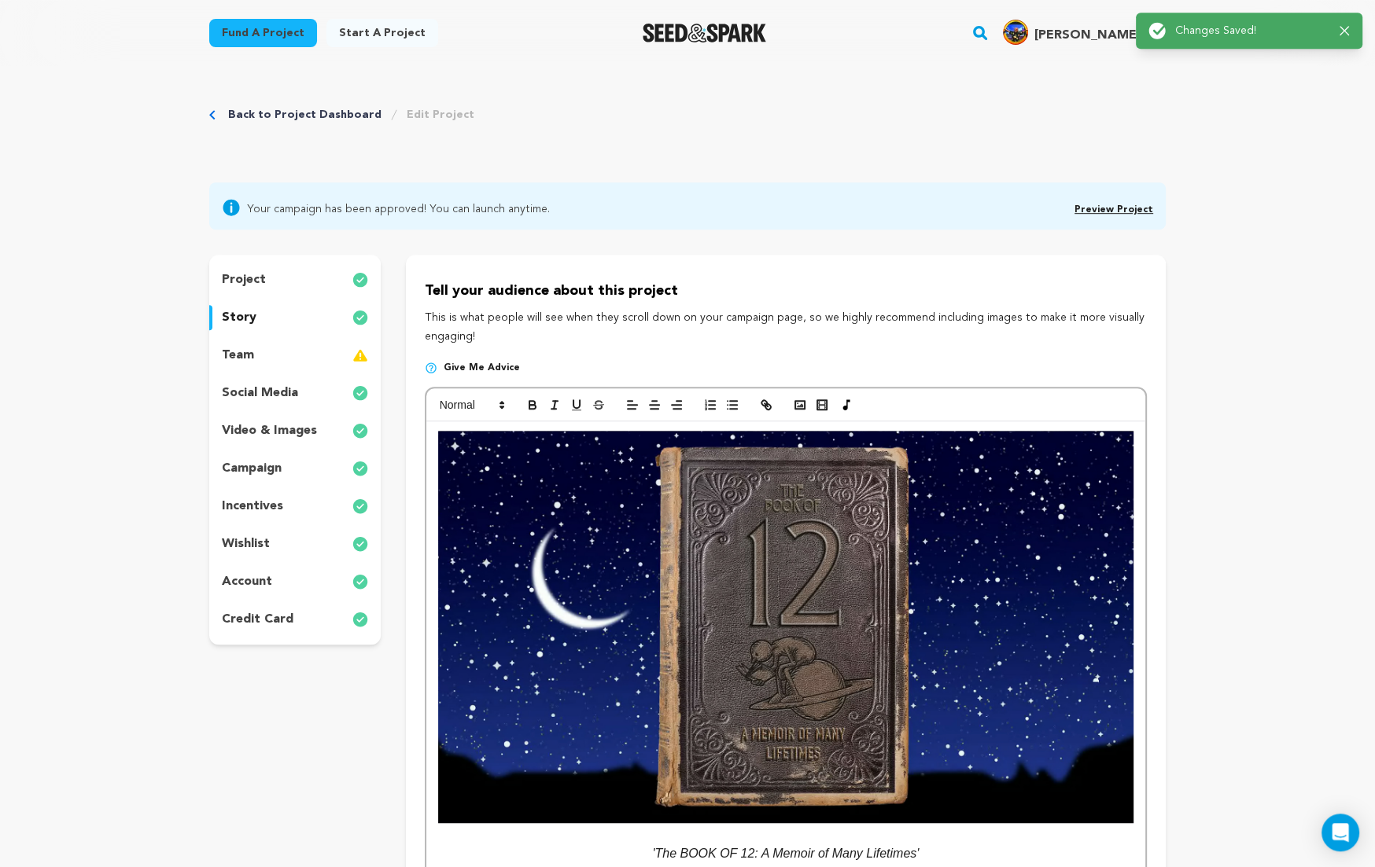
scroll to position [0, 0]
click at [1139, 209] on link "Preview Project" at bounding box center [1113, 209] width 79 height 9
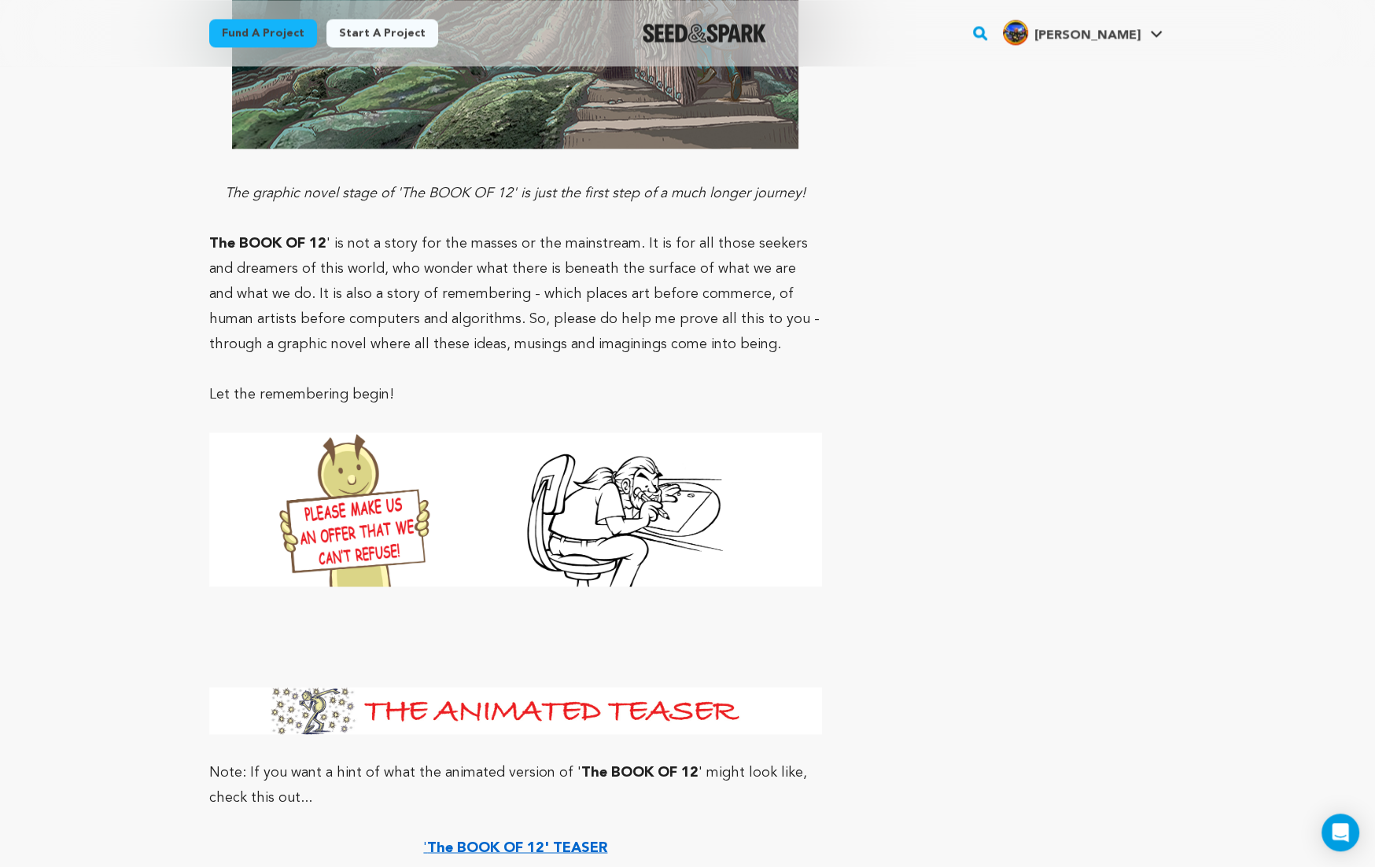
scroll to position [9682, 0]
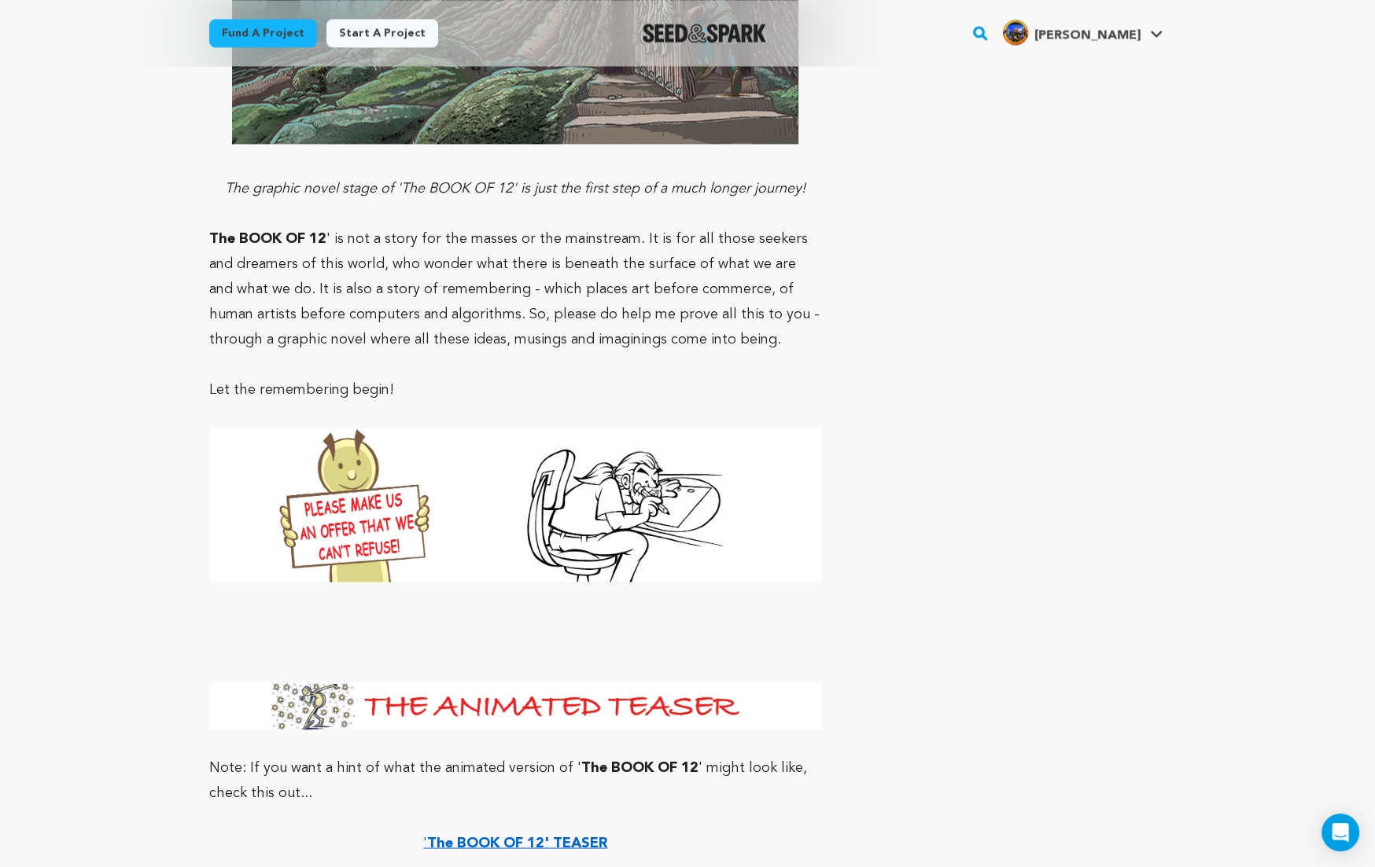
click at [565, 836] on strong "The BOOK OF 12' TEASER" at bounding box center [517, 843] width 180 height 14
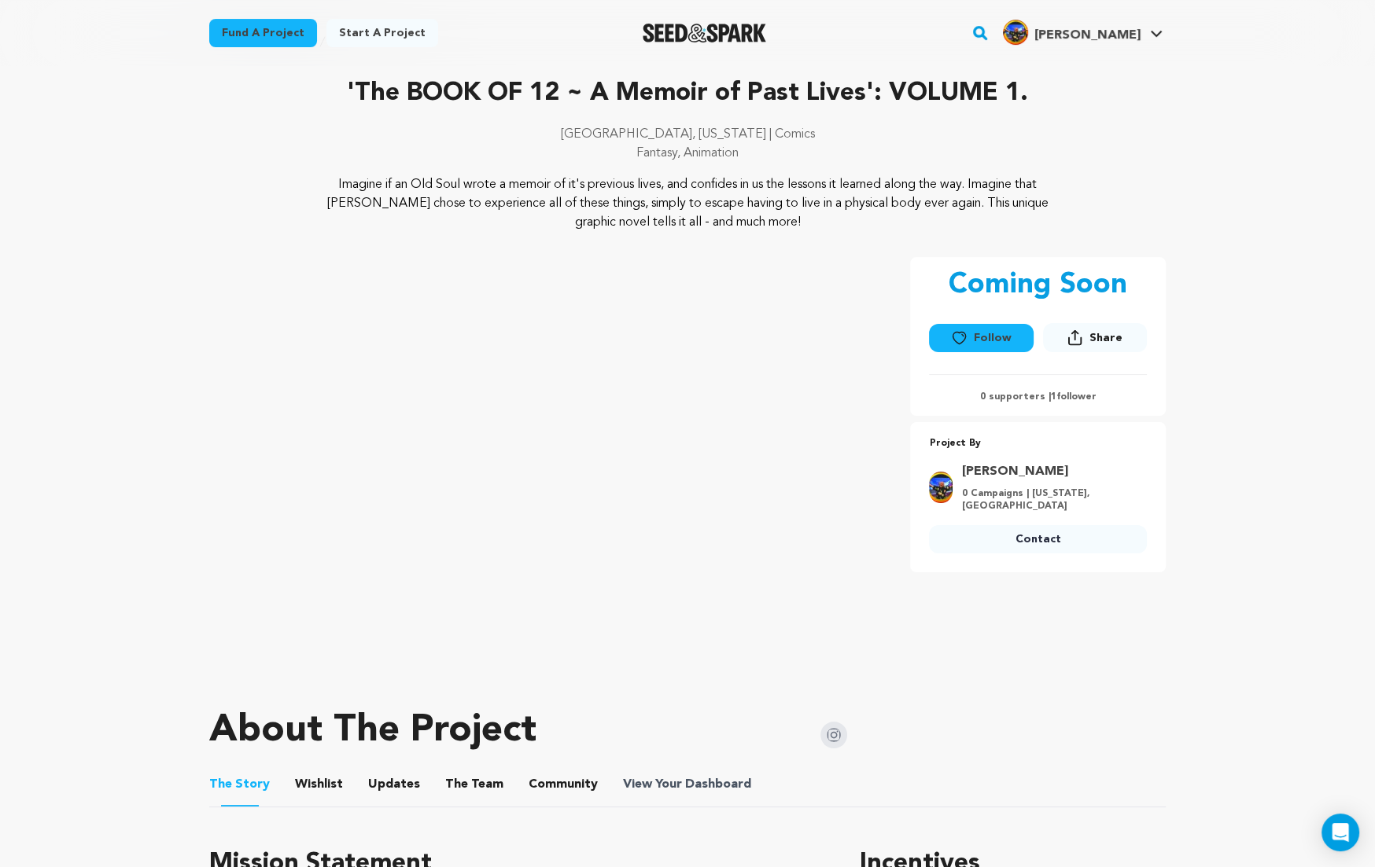
scroll to position [0, 0]
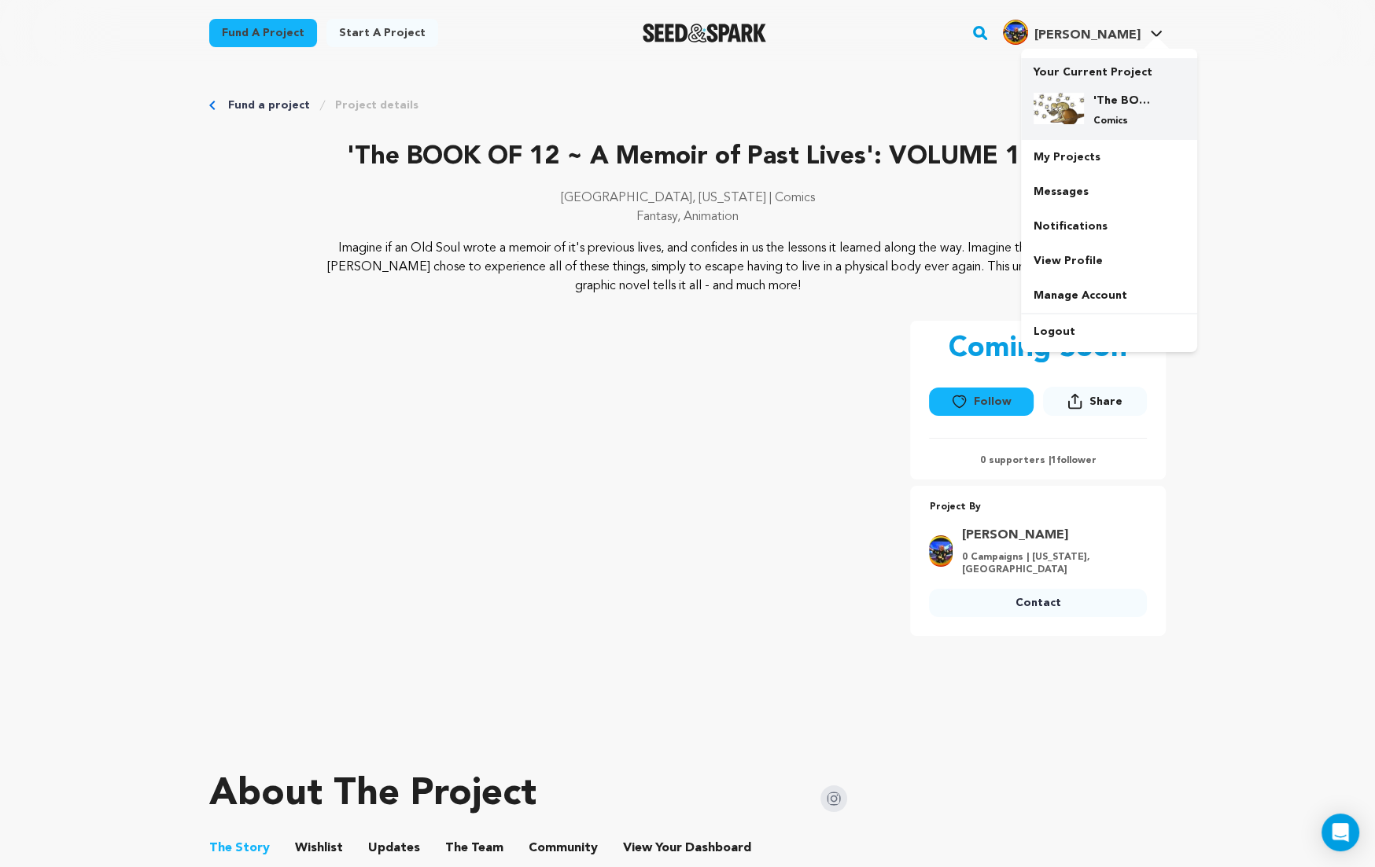
click at [1104, 99] on h4 "'The BOOK OF 12 ~ A Memoir of Past Lives': VOLUME 1." at bounding box center [1121, 101] width 57 height 16
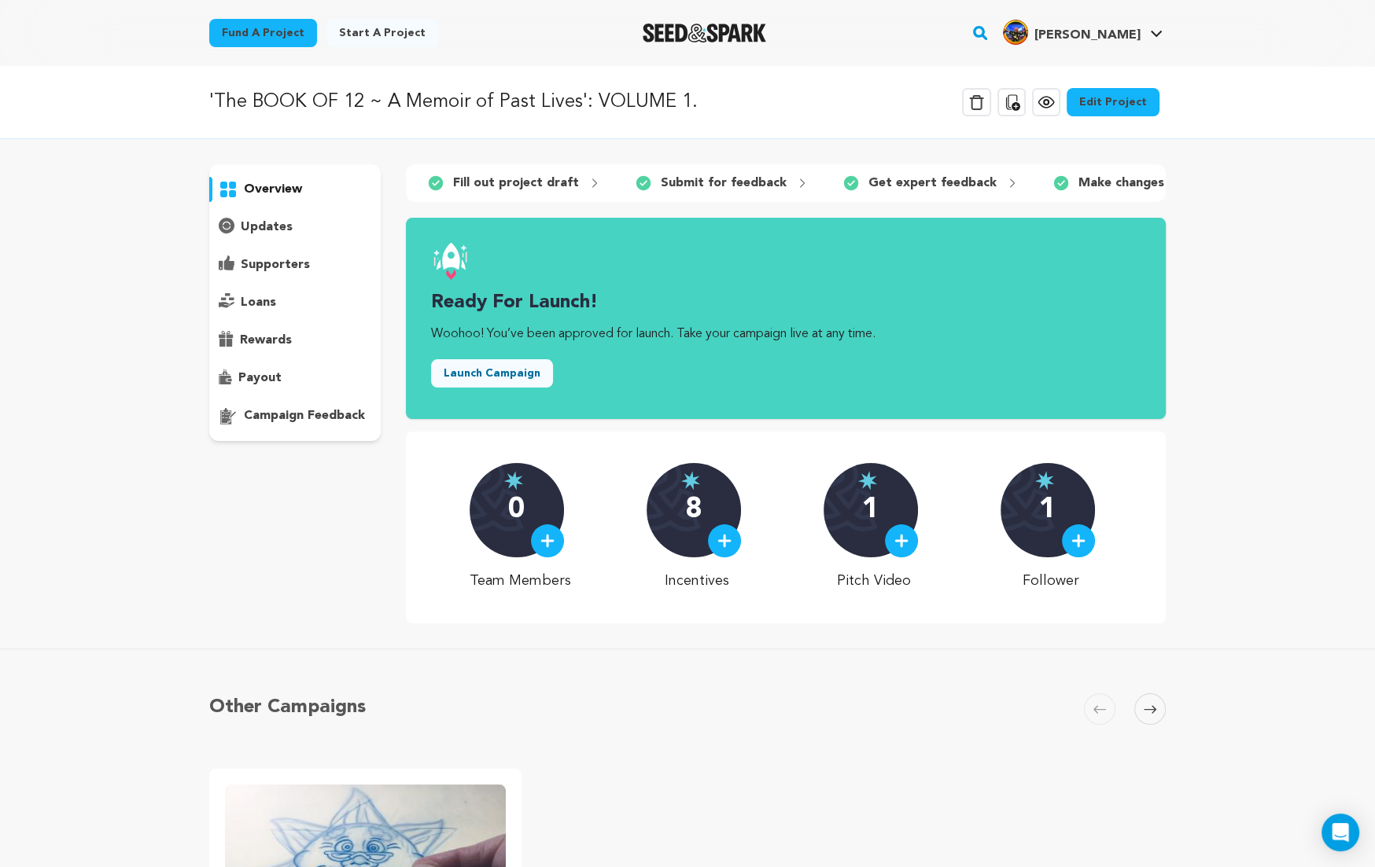
click at [1021, 98] on icon at bounding box center [1011, 102] width 19 height 19
click at [1019, 98] on icon at bounding box center [1011, 102] width 19 height 19
click at [1117, 101] on link "Edit Project" at bounding box center [1112, 102] width 93 height 28
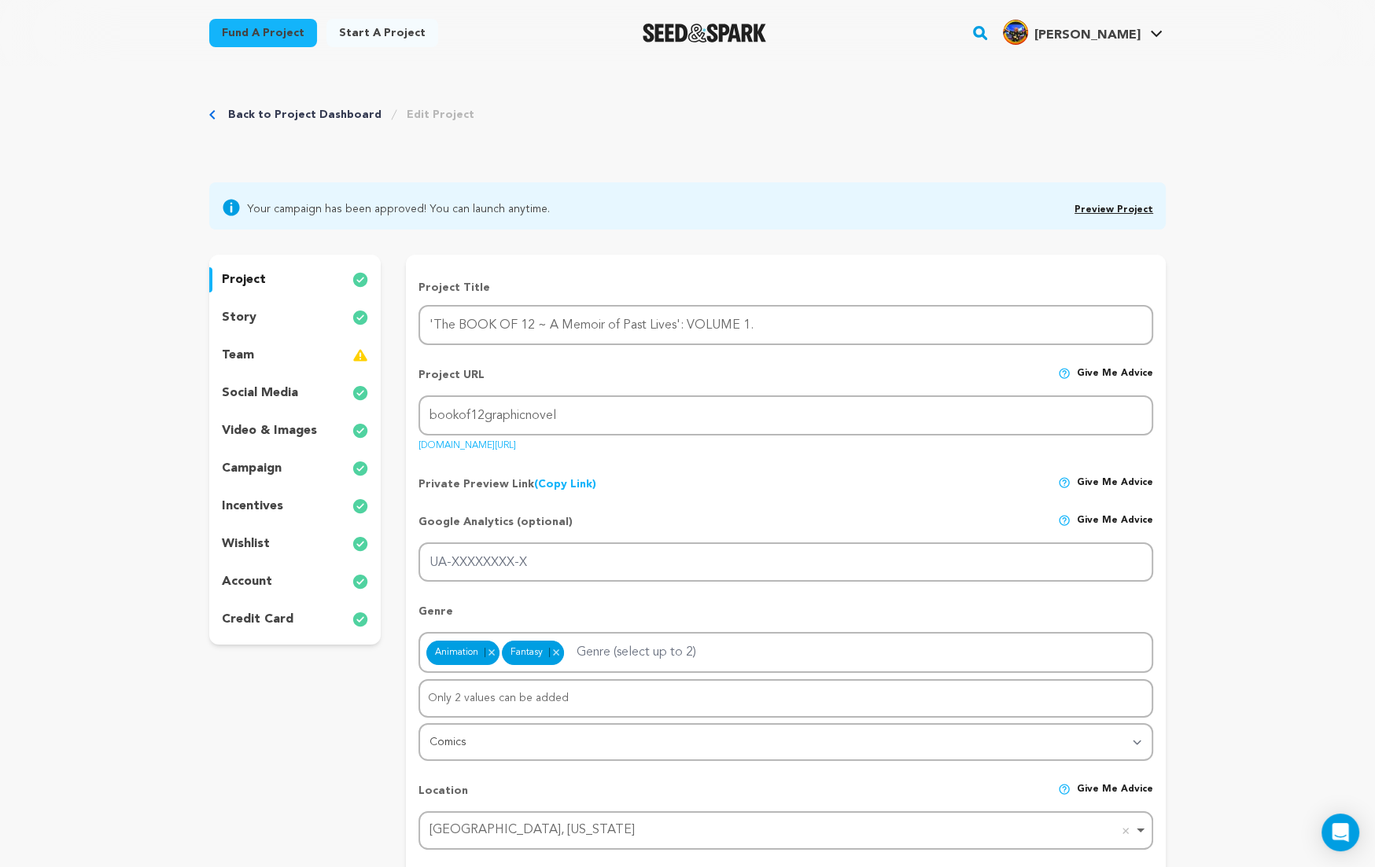
click at [255, 319] on div "story" at bounding box center [294, 317] width 171 height 25
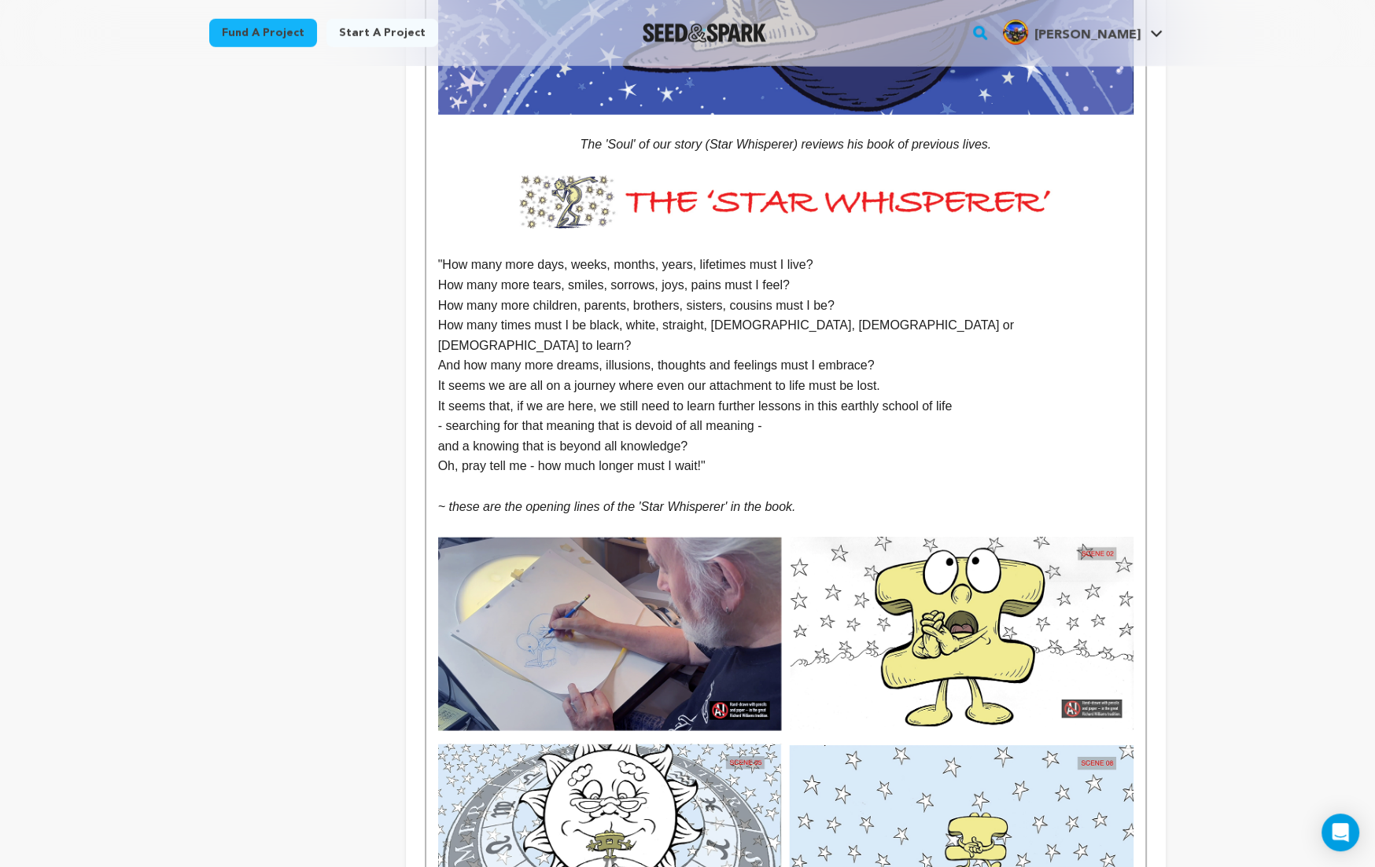
scroll to position [5567, 0]
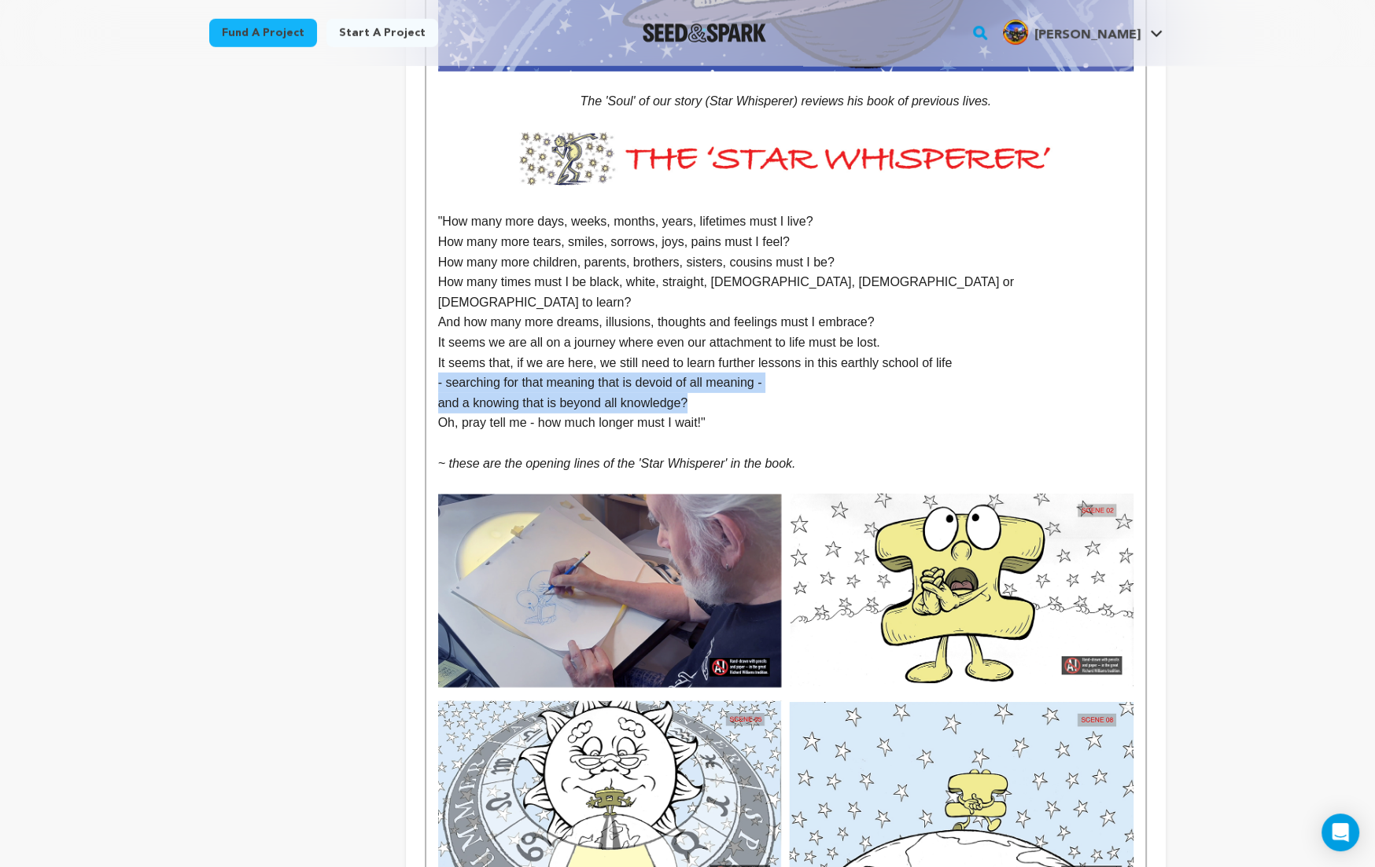
drag, startPoint x: 439, startPoint y: 347, endPoint x: 690, endPoint y: 358, distance: 251.9
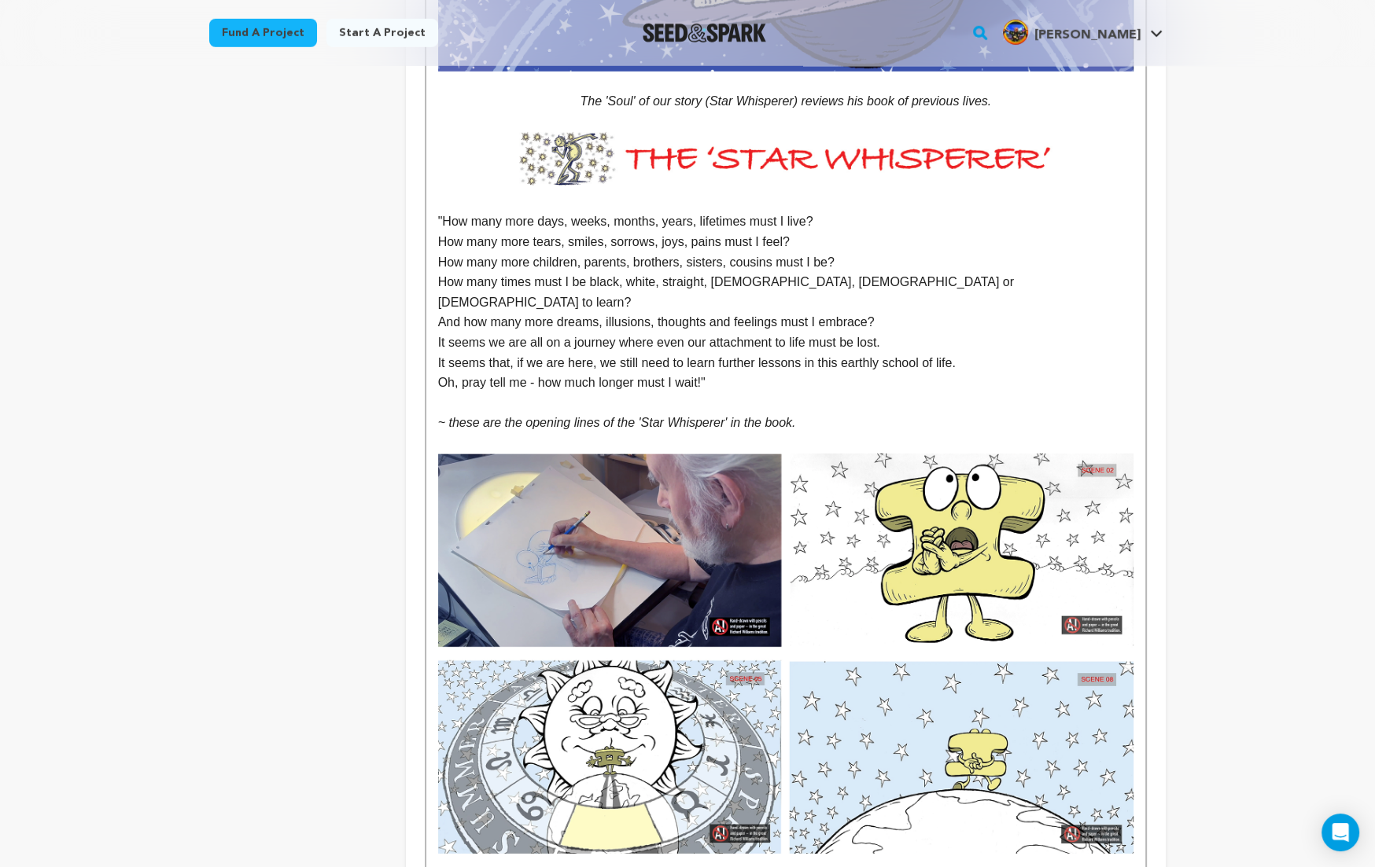
click at [753, 373] on p "Oh, pray tell me - how much longer must I wait!"" at bounding box center [785, 383] width 695 height 20
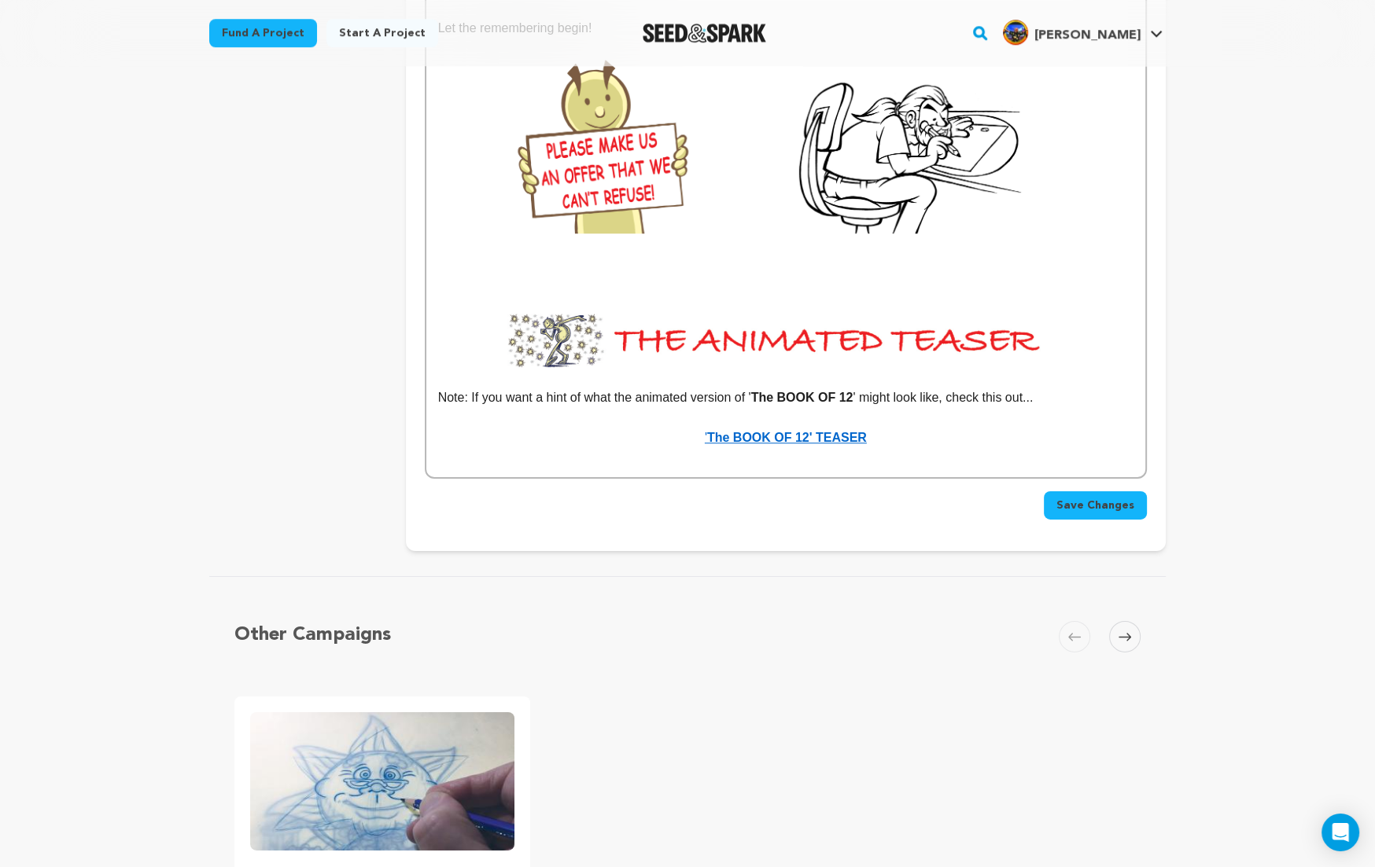
scroll to position [8210, 0]
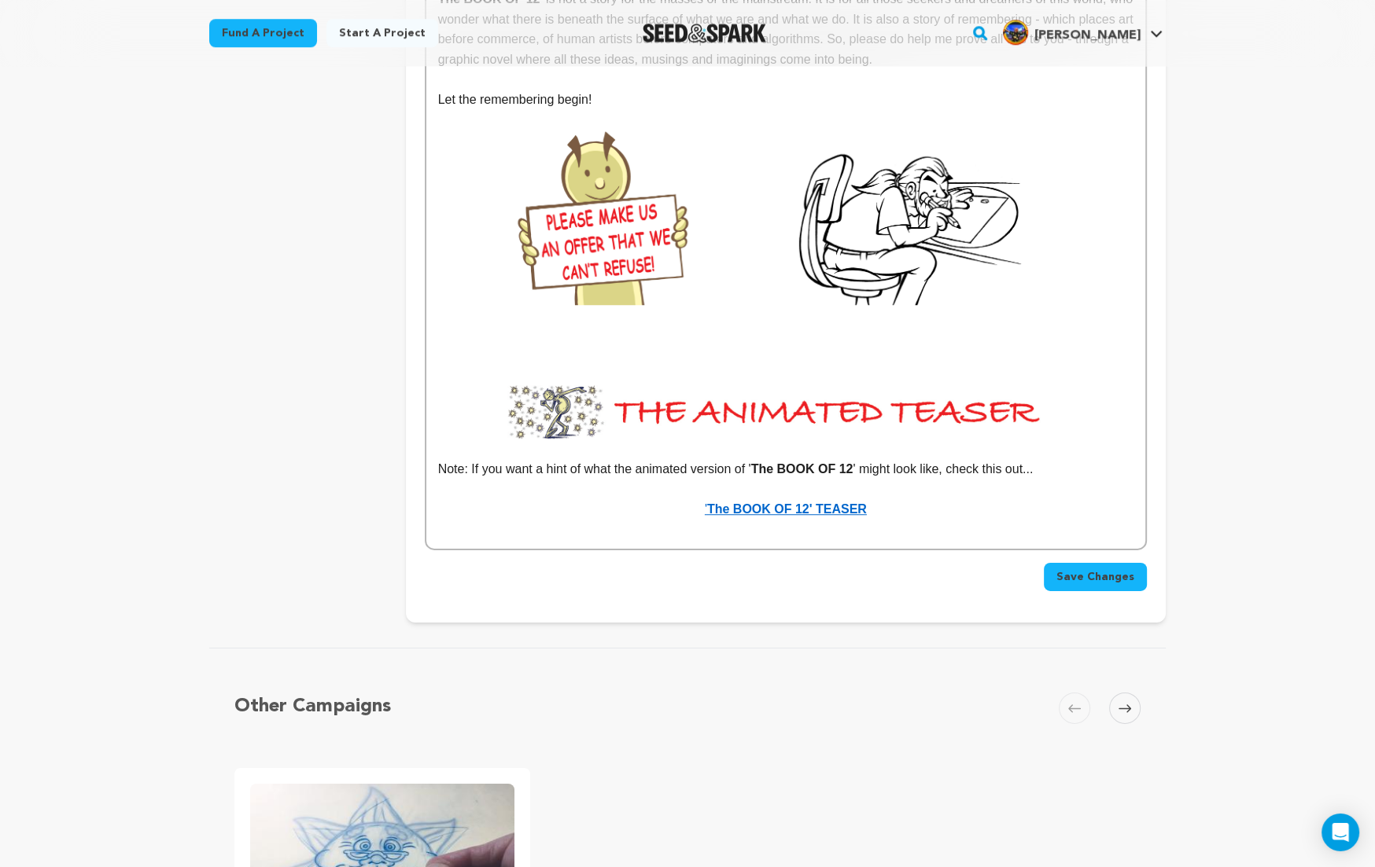
click at [1110, 569] on span "Save Changes" at bounding box center [1095, 577] width 78 height 16
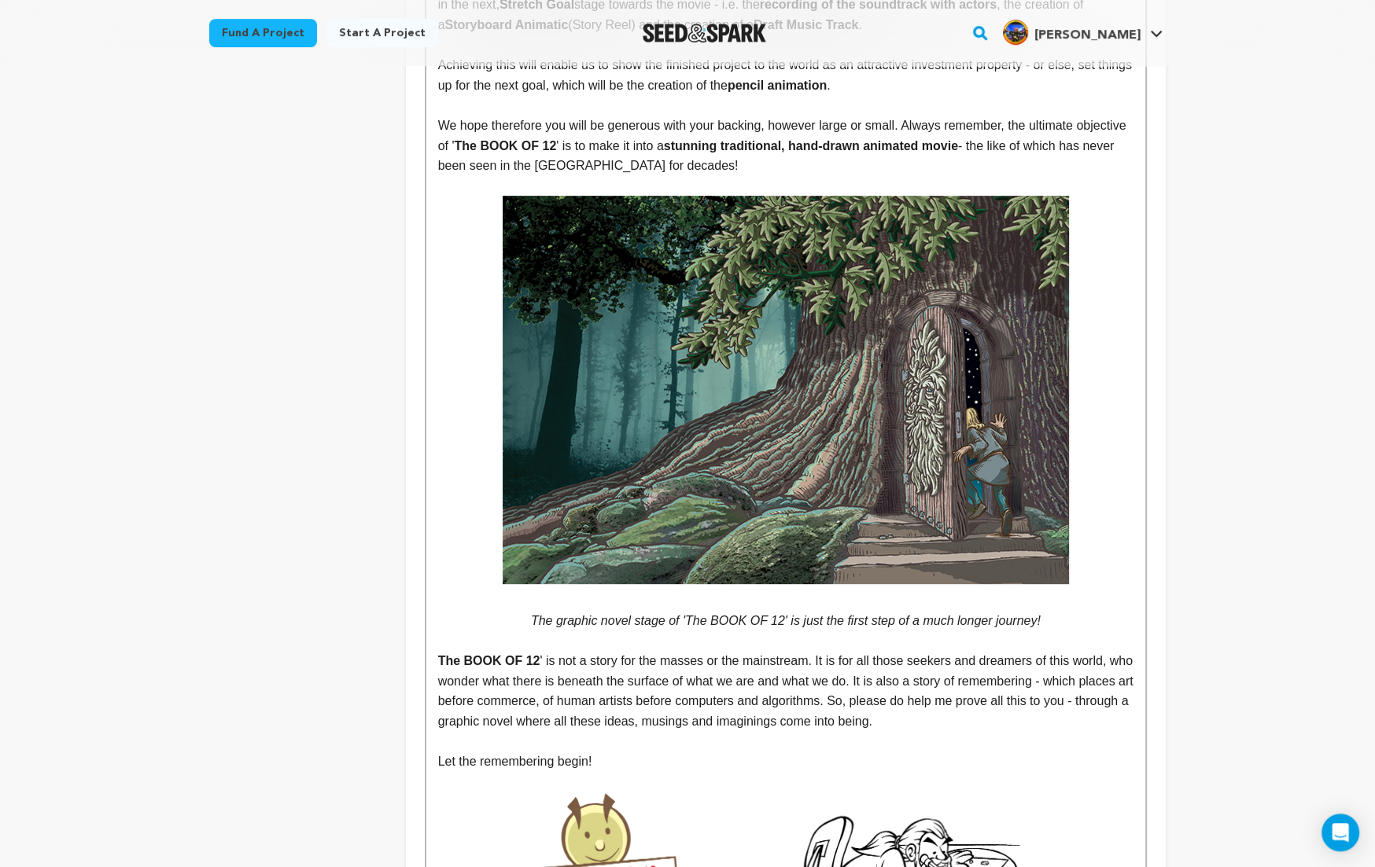
scroll to position [7490, 0]
